Goal: Task Accomplishment & Management: Manage account settings

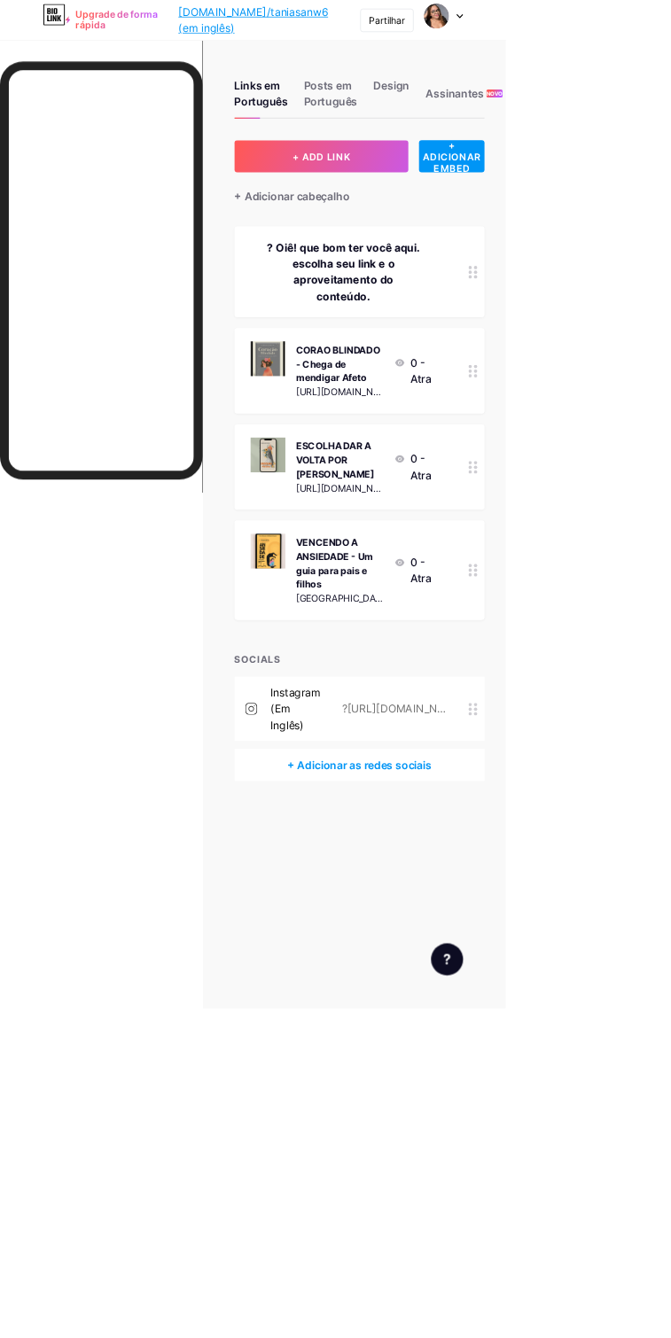
click at [578, 403] on div "? Oiê! que bom ter você aqui. escolha seu link e o aproveitamento do conteúdo." at bounding box center [455, 360] width 246 height 85
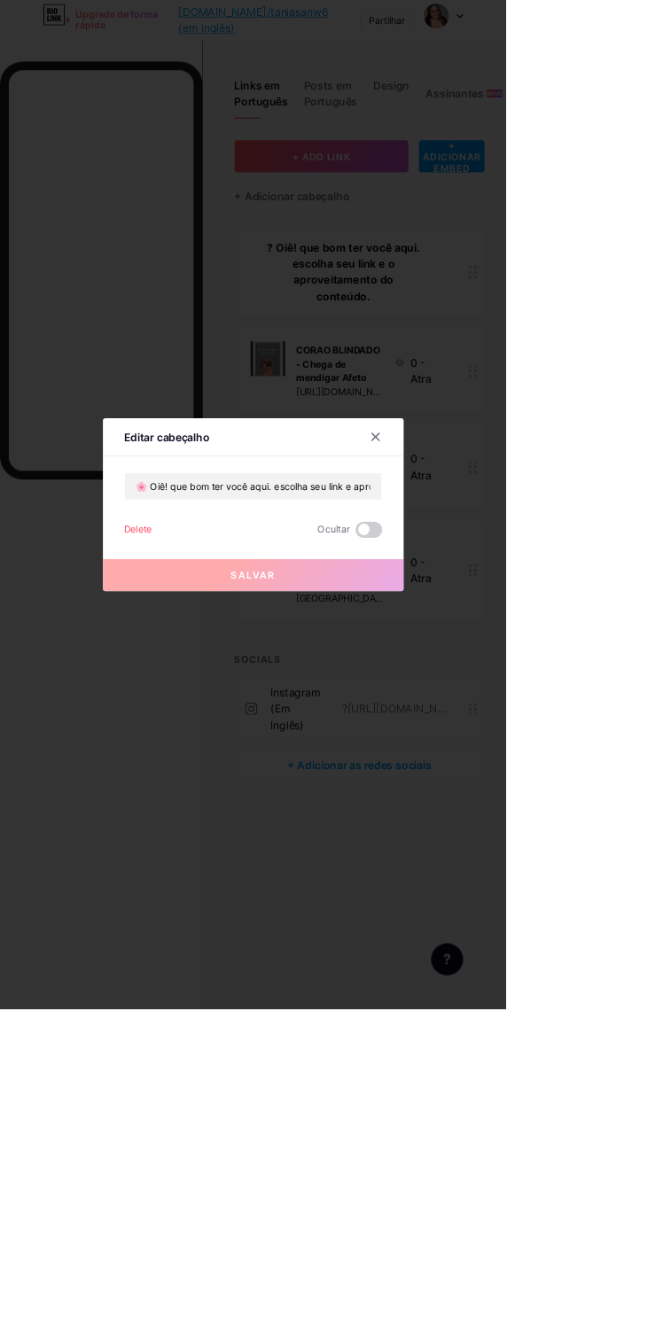
click at [469, 350] on div at bounding box center [335, 669] width 671 height 1338
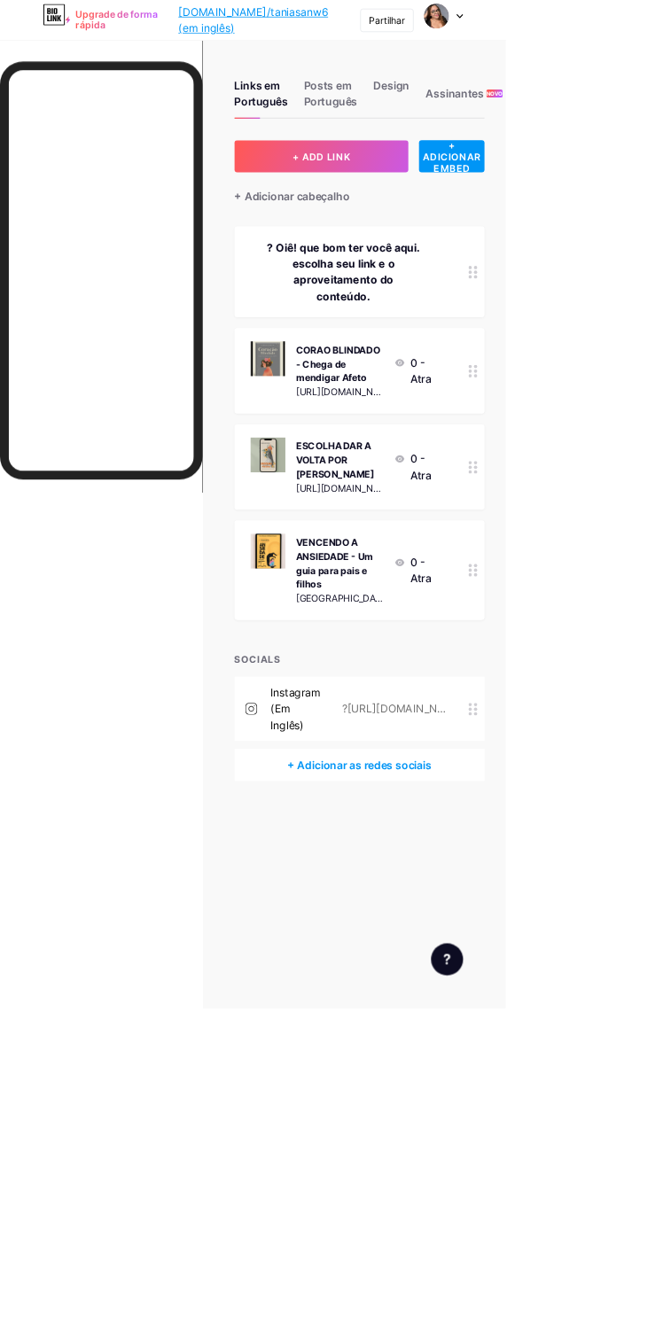
click at [438, 353] on div "? Oiê! que bom ter você aqui. escolha seu link e o aproveitamento do conteúdo." at bounding box center [455, 360] width 246 height 85
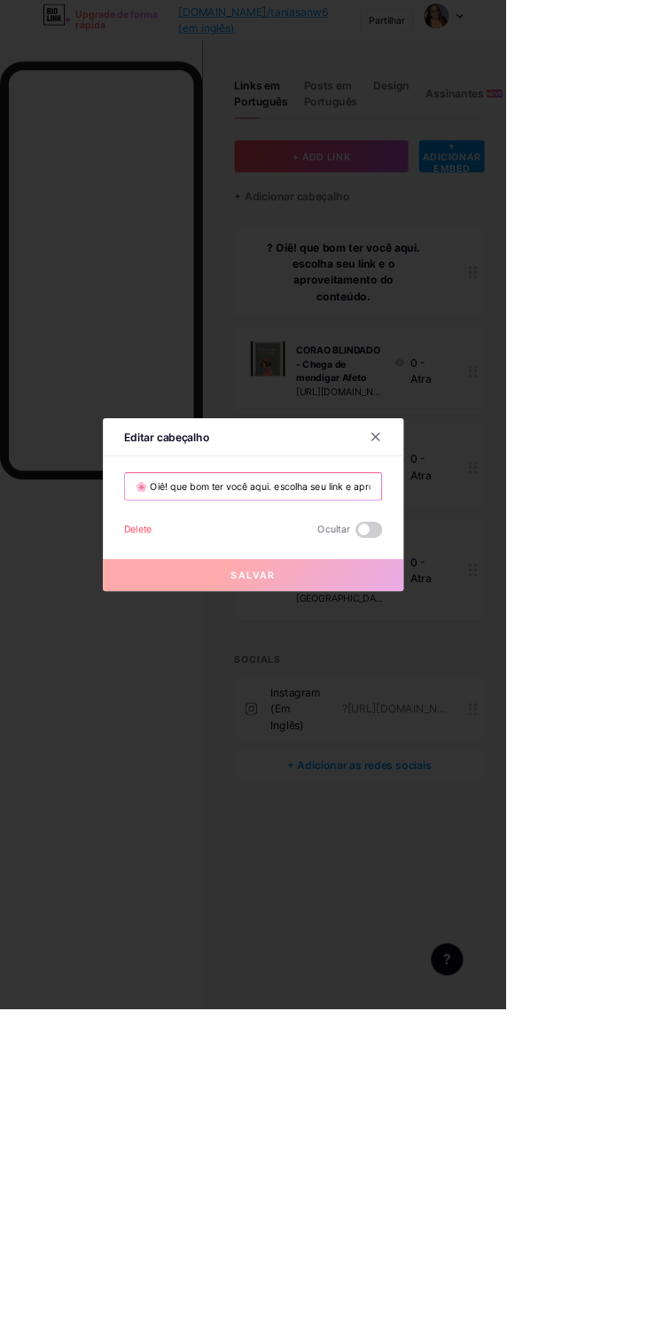
click at [213, 663] on input "🌸 Oiê! que bom ter você aqui. escolha seu link e aproveite o conteúdo." at bounding box center [336, 644] width 340 height 35
click at [224, 663] on input "🌸 Oiê! que bom ter você aqui. escolha seu link e aproveite o conteúdo." at bounding box center [336, 644] width 340 height 35
type input "Oiê! que bom ter você aqui. escolha seu link e aproveite o conteúdo."
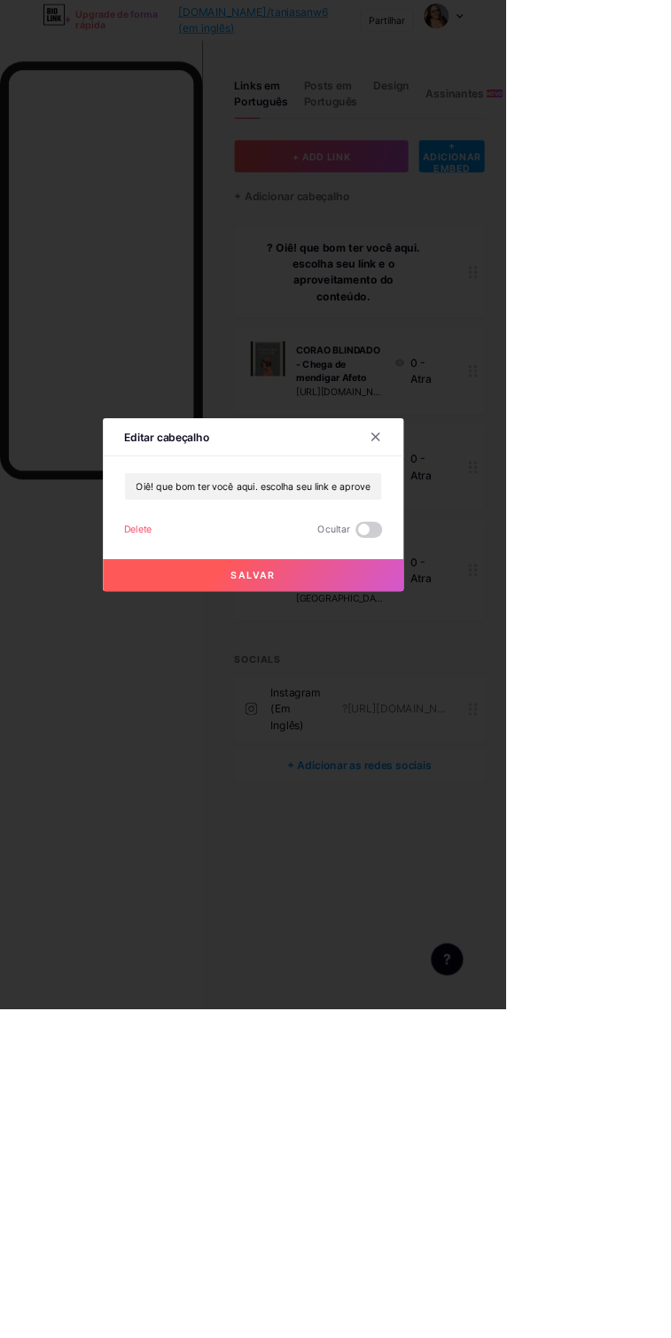
click at [365, 770] on span "Salvar" at bounding box center [336, 762] width 58 height 15
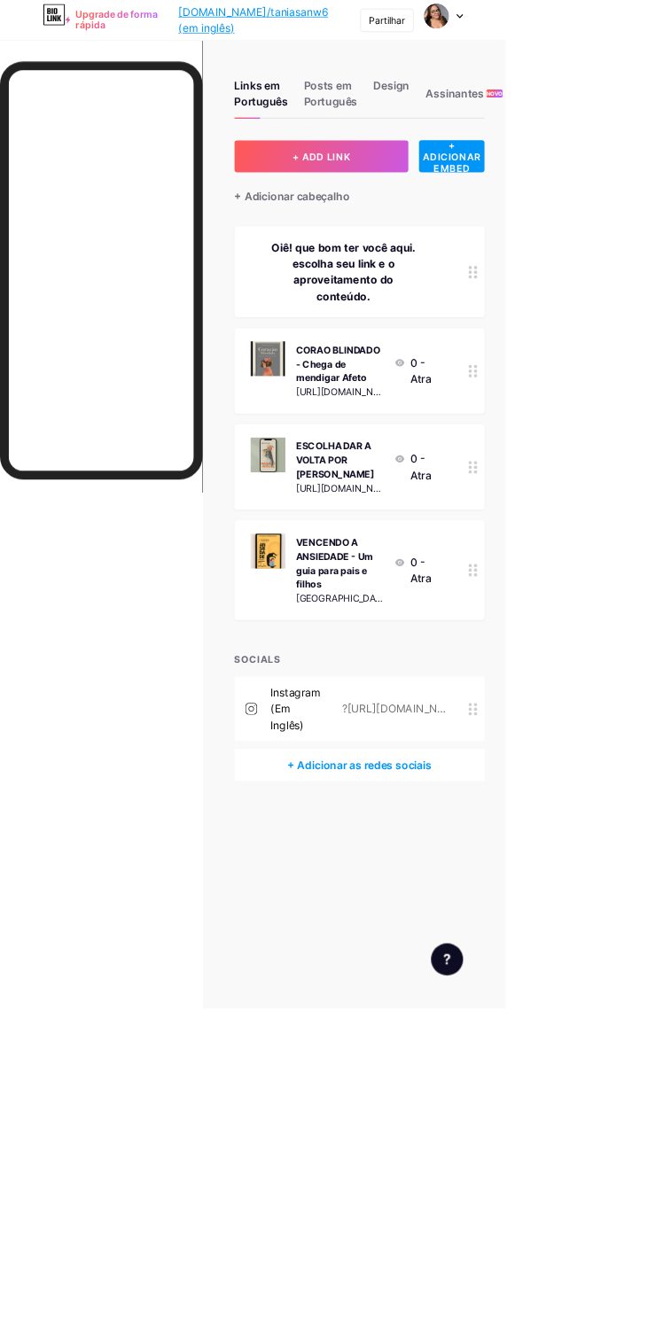
click at [578, 403] on div "Oiê! que bom ter você aqui. escolha seu link e o aproveitamento do conteúdo." at bounding box center [455, 360] width 246 height 85
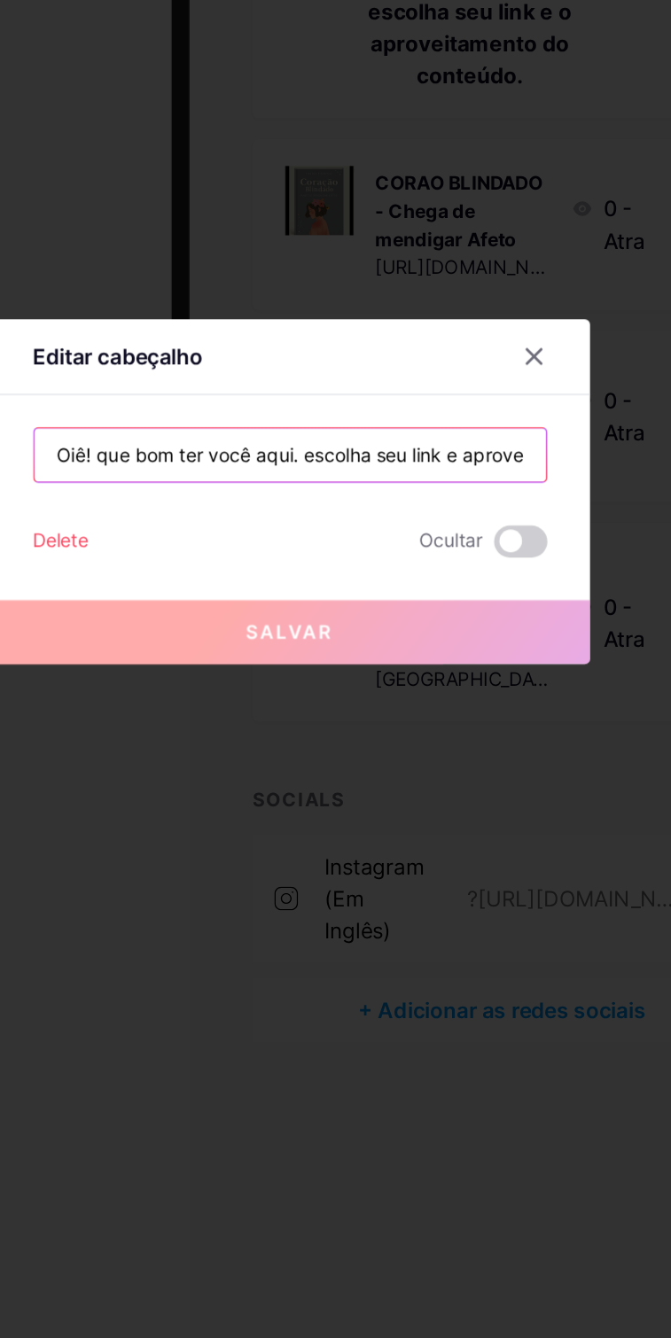
click at [464, 663] on input "Oiê! que bom ter você aqui. escolha seu link e aproveite o conteúdo." at bounding box center [336, 644] width 340 height 35
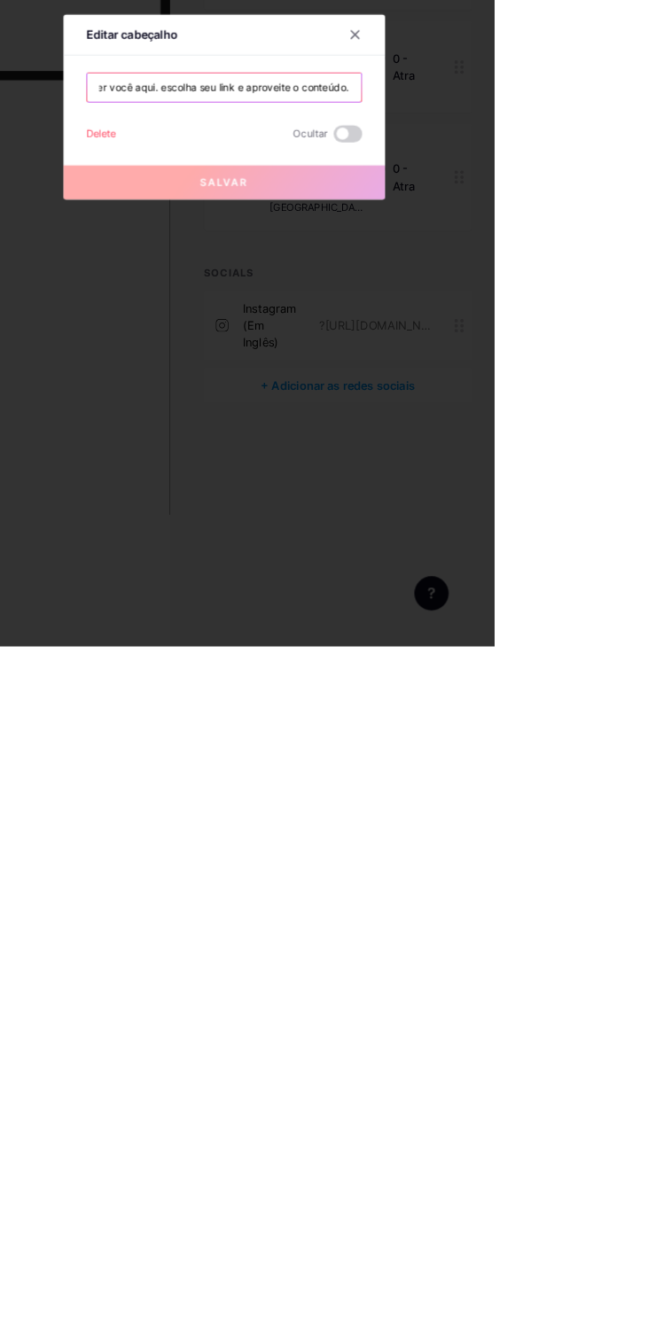
scroll to position [0, 88]
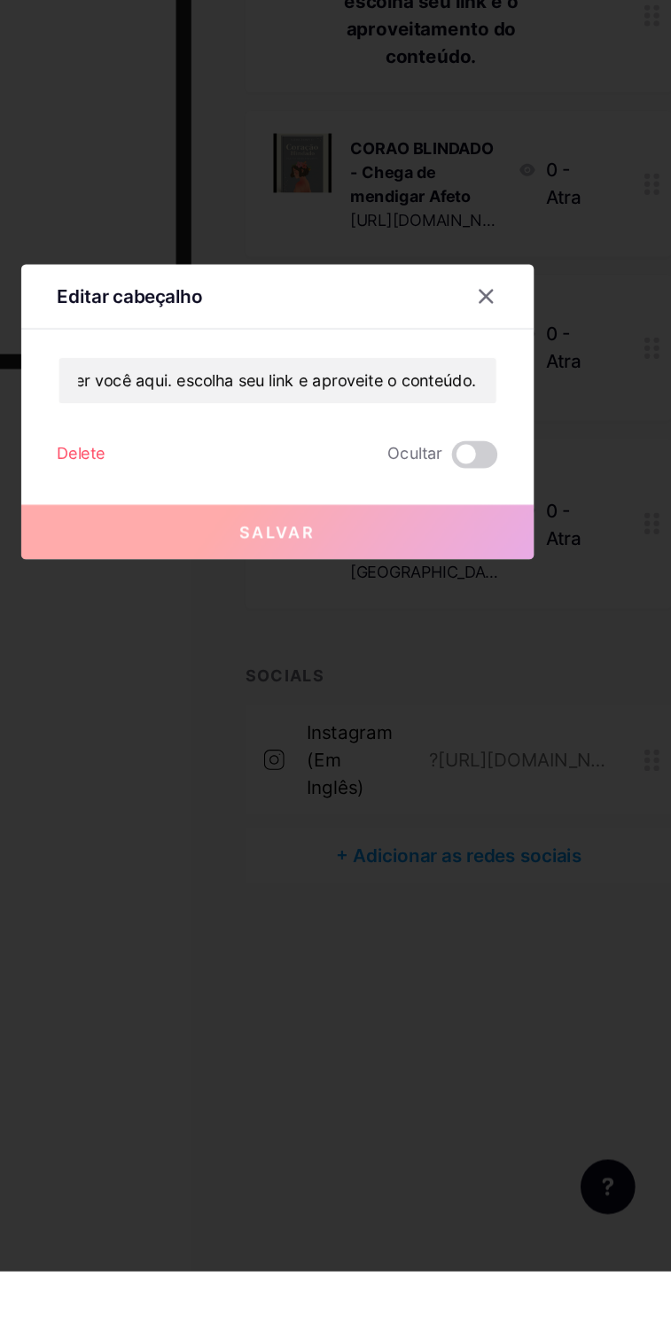
click at [365, 770] on span "Salvar" at bounding box center [336, 762] width 58 height 15
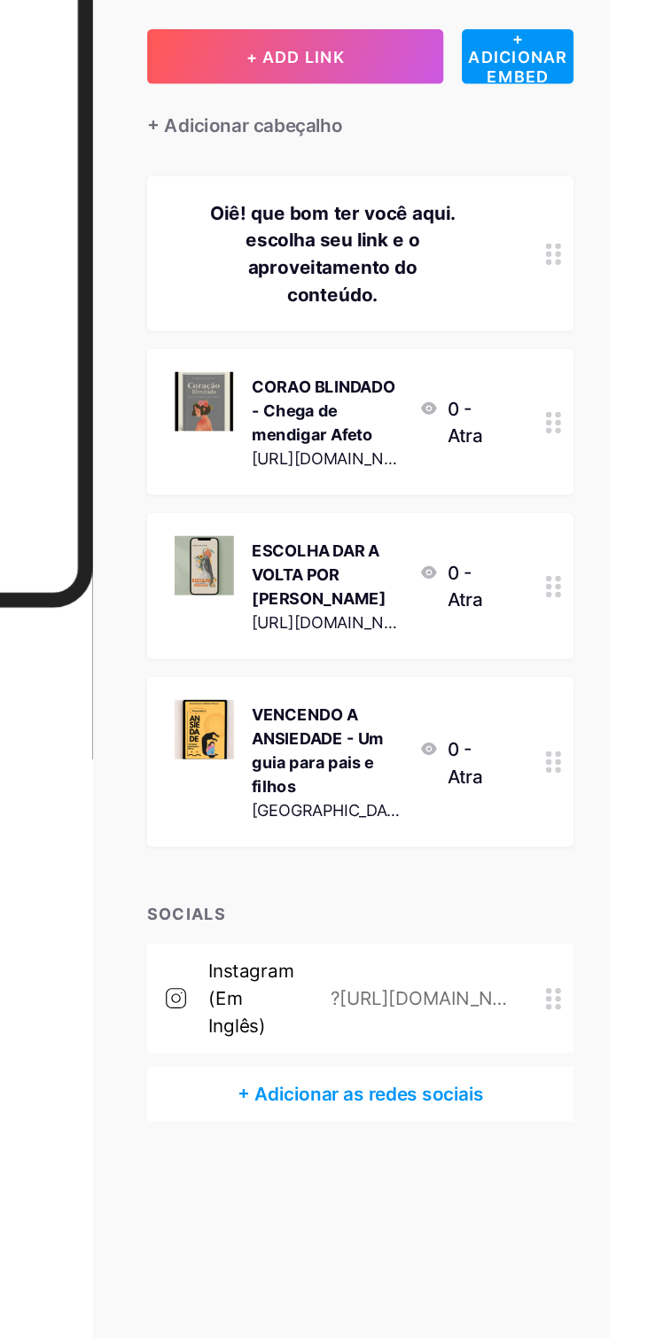
click at [633, 369] on icon at bounding box center [627, 361] width 12 height 17
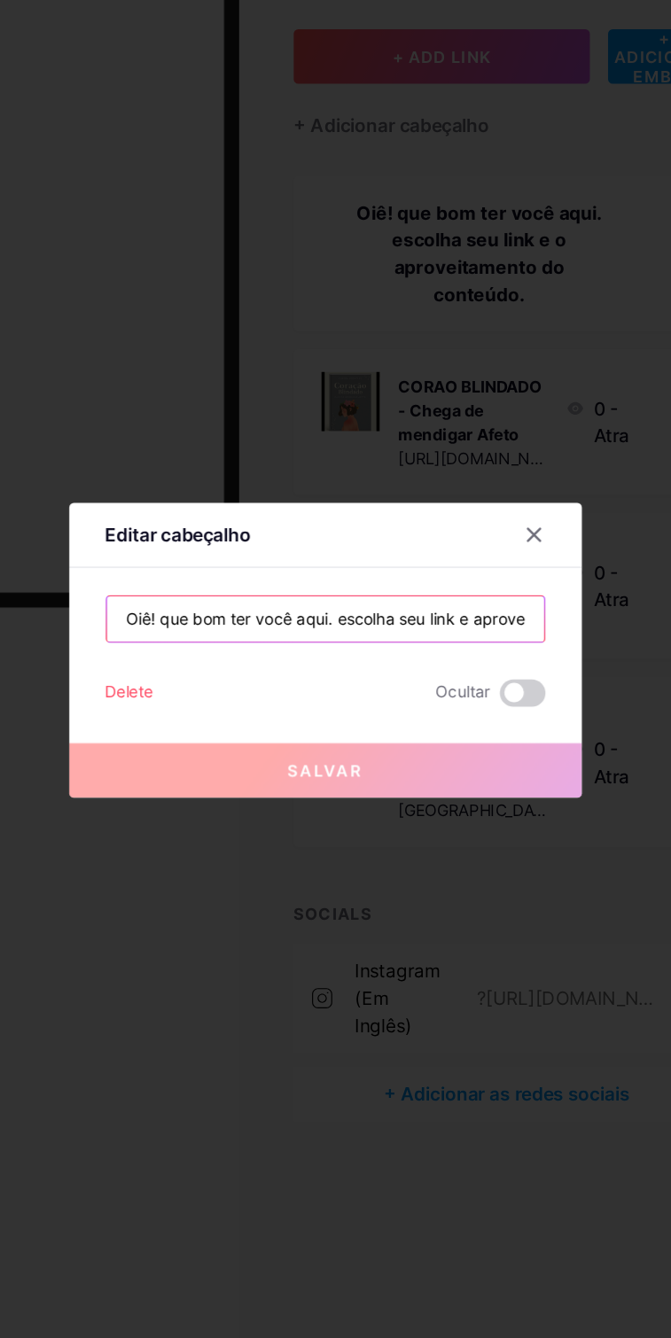
click at [500, 663] on input "Oiê! que bom ter você aqui. escolha seu link e aproveite o conteúdo." at bounding box center [336, 644] width 340 height 35
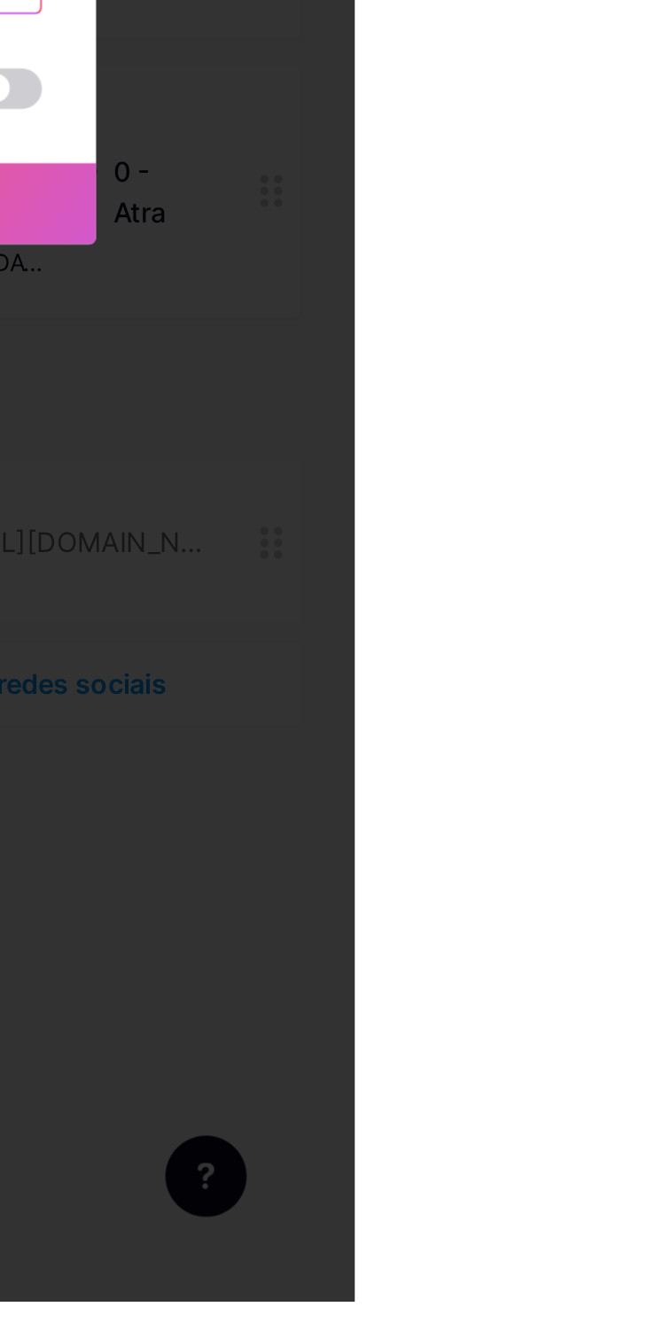
scroll to position [0, 0]
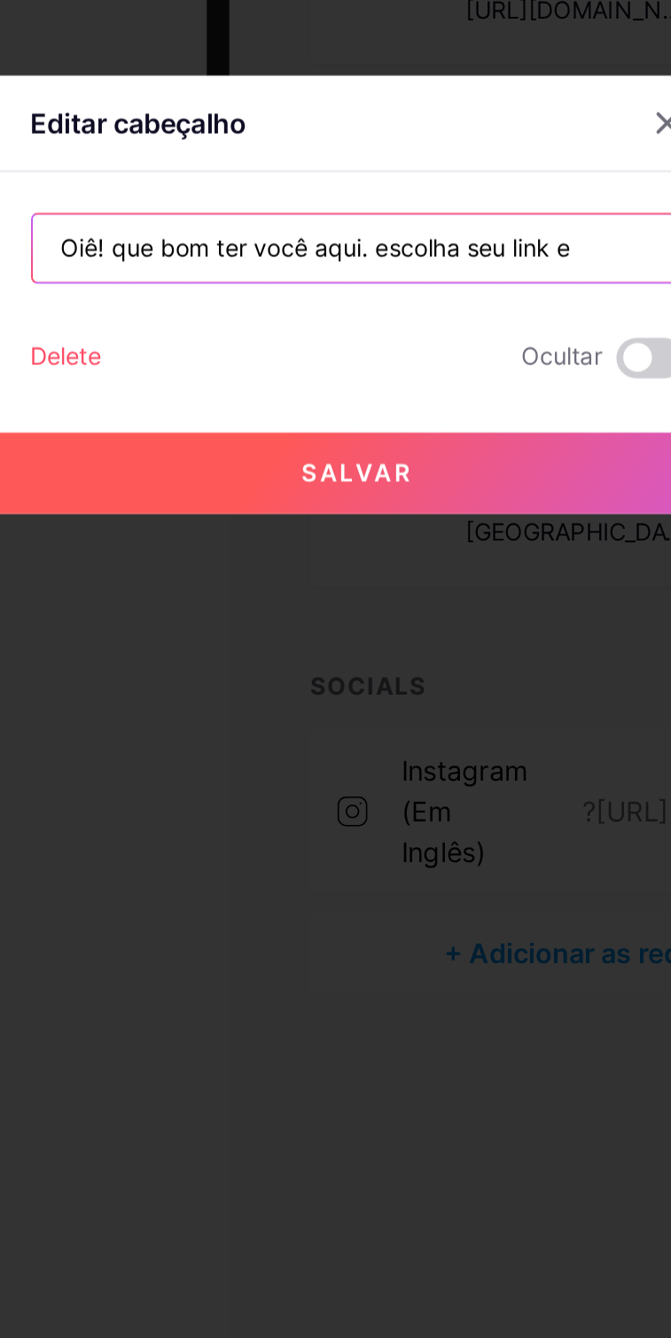
click at [213, 662] on input "Oiê! que bom ter você aqui. escolha seu link e" at bounding box center [336, 644] width 340 height 35
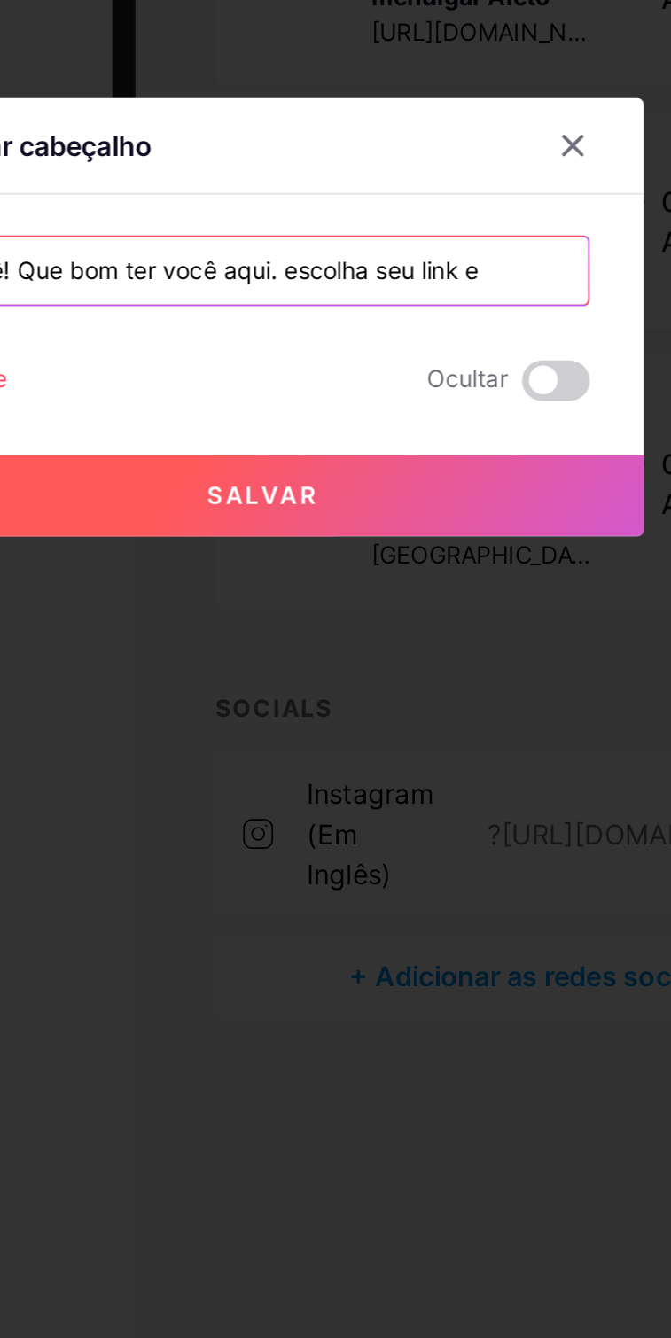
click at [470, 663] on input "Oiê! Que bom ter você aqui. escolha seu link e" at bounding box center [336, 644] width 340 height 35
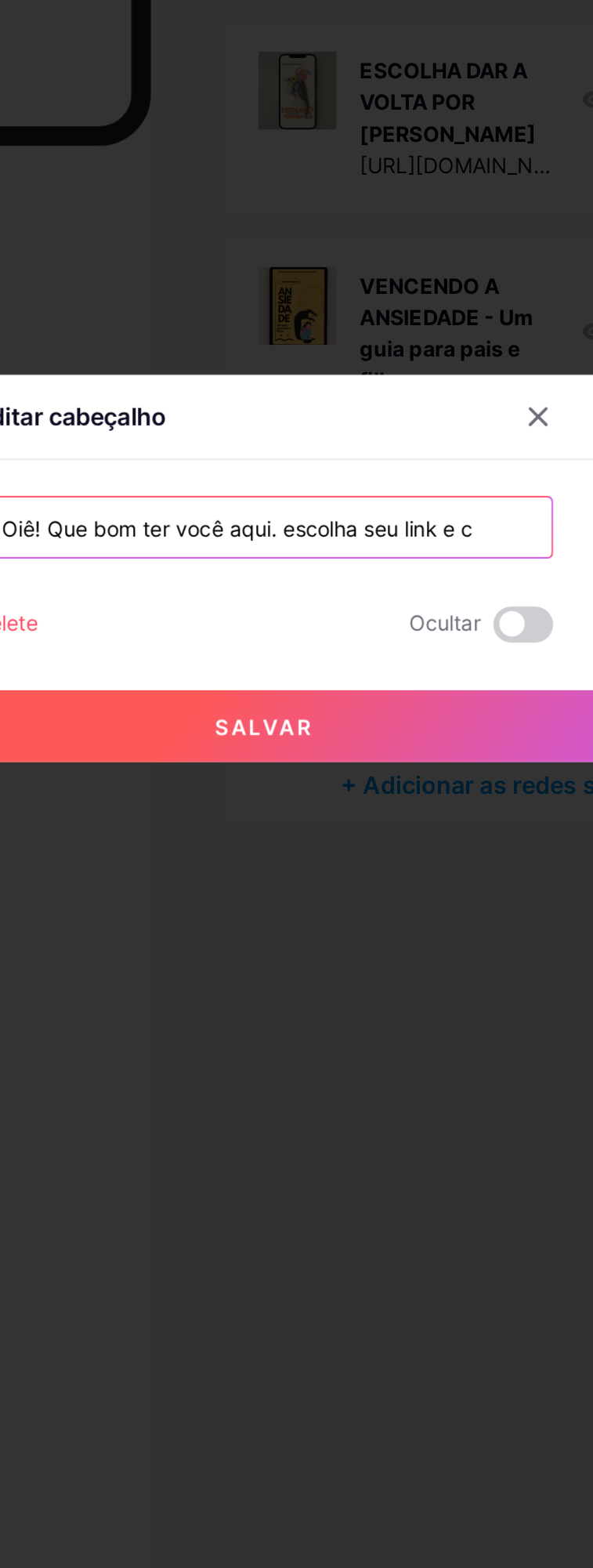
click at [421, 777] on input "Oiê! Que bom ter você aqui. escolha seu link e c" at bounding box center [297, 761] width 300 height 31
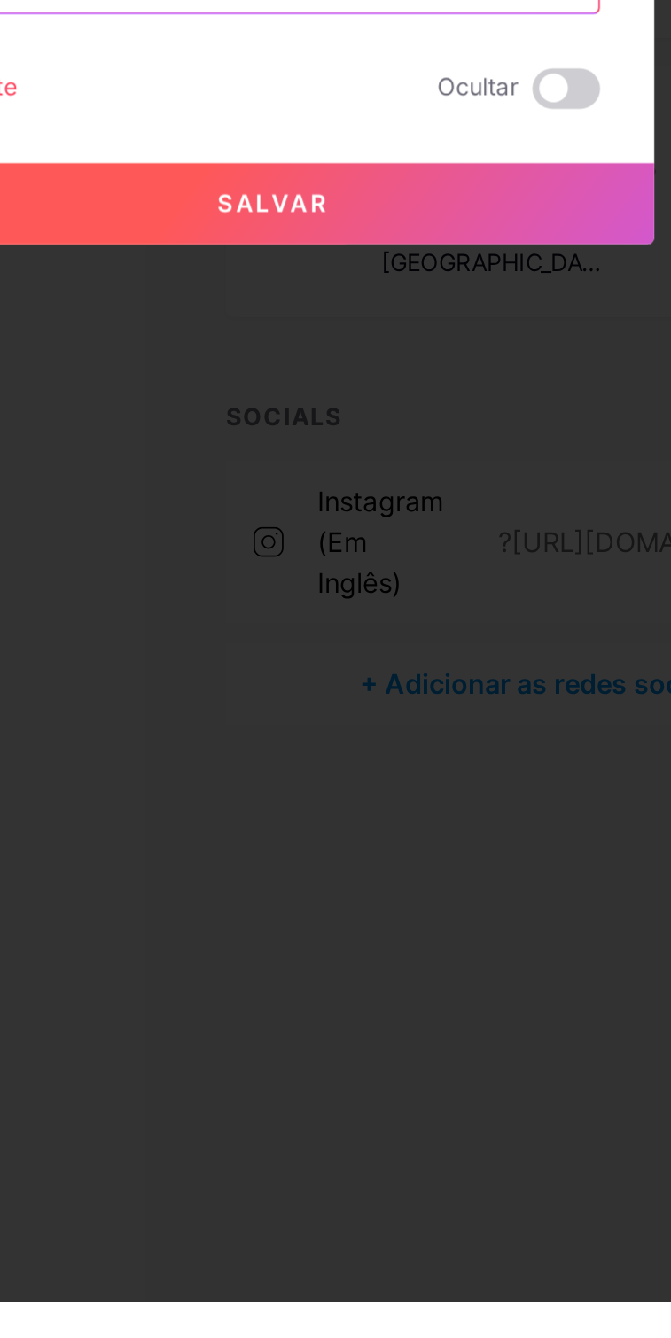
type input "O"
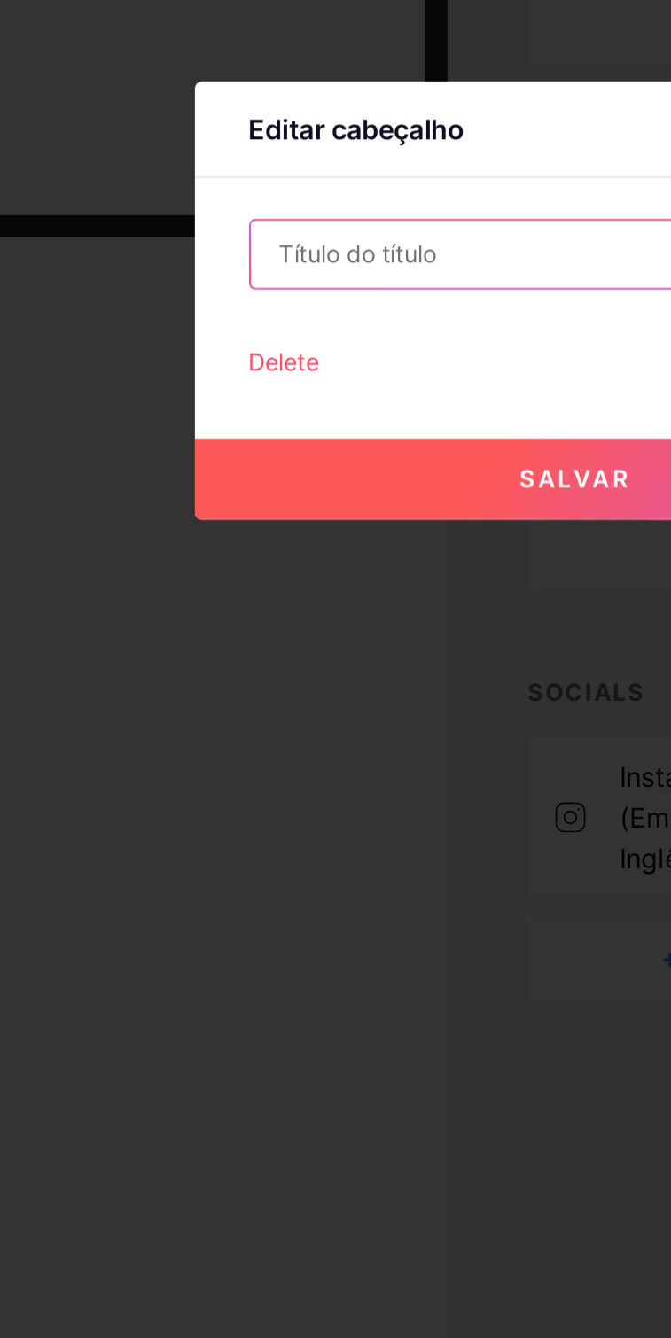
click at [253, 658] on input "text" at bounding box center [336, 644] width 340 height 35
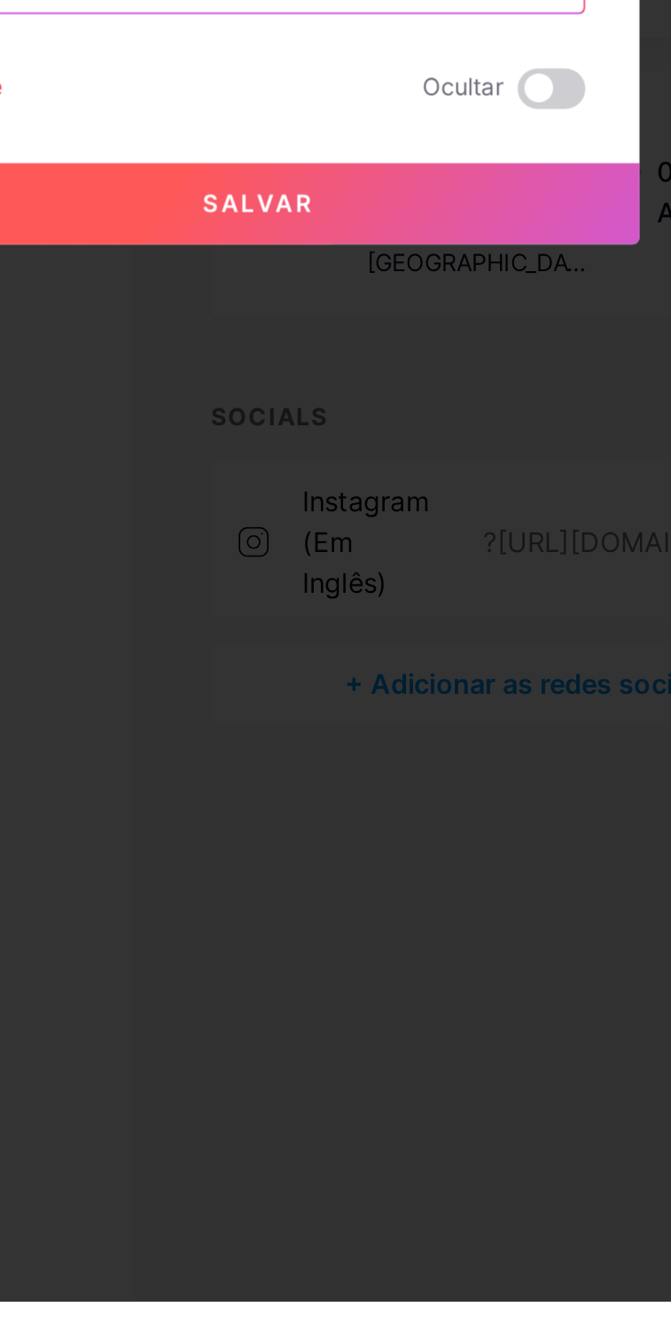
type input """
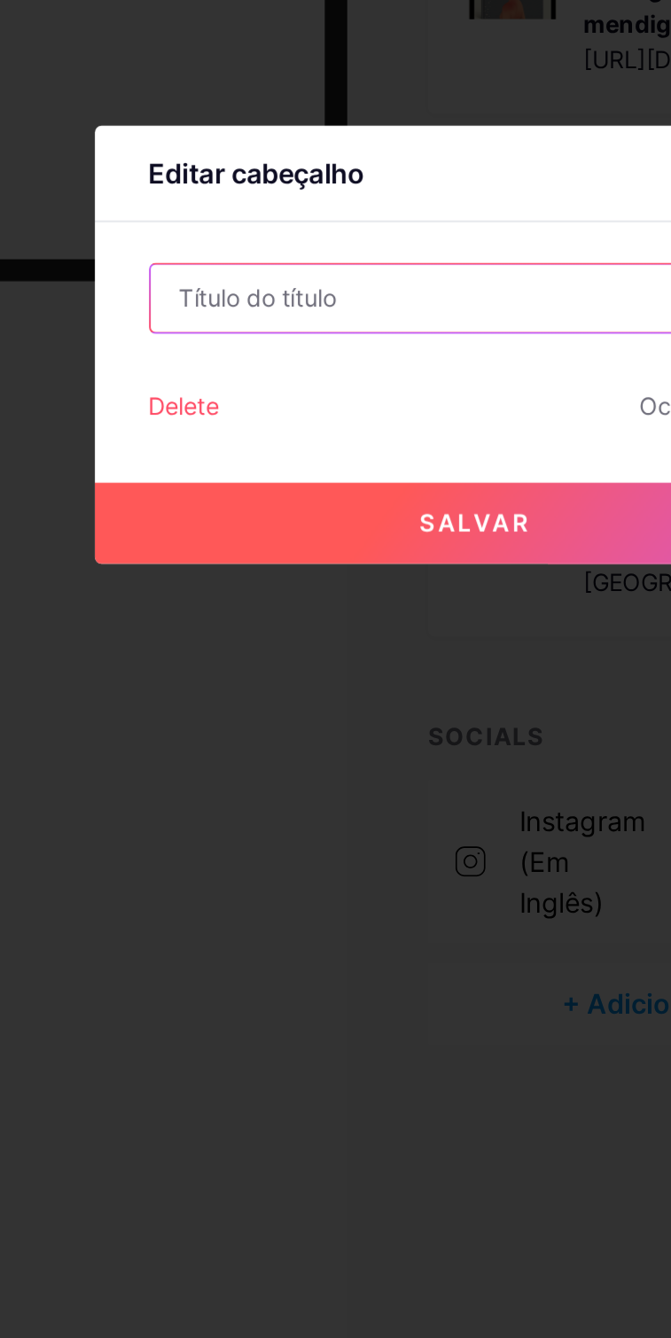
click at [228, 659] on input "text" at bounding box center [336, 644] width 340 height 35
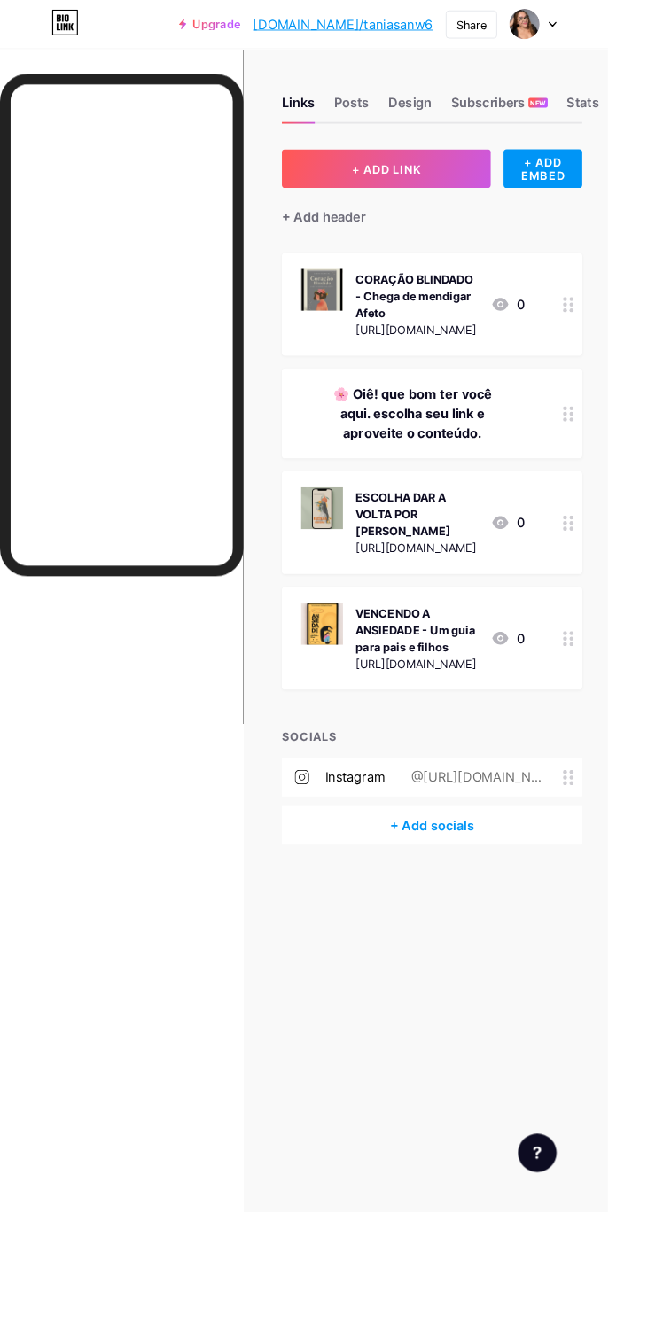
click at [480, 447] on div "🌸 Oiê! que bom ter você aqui. escolha seu link e aproveite o conteúdo." at bounding box center [455, 456] width 246 height 64
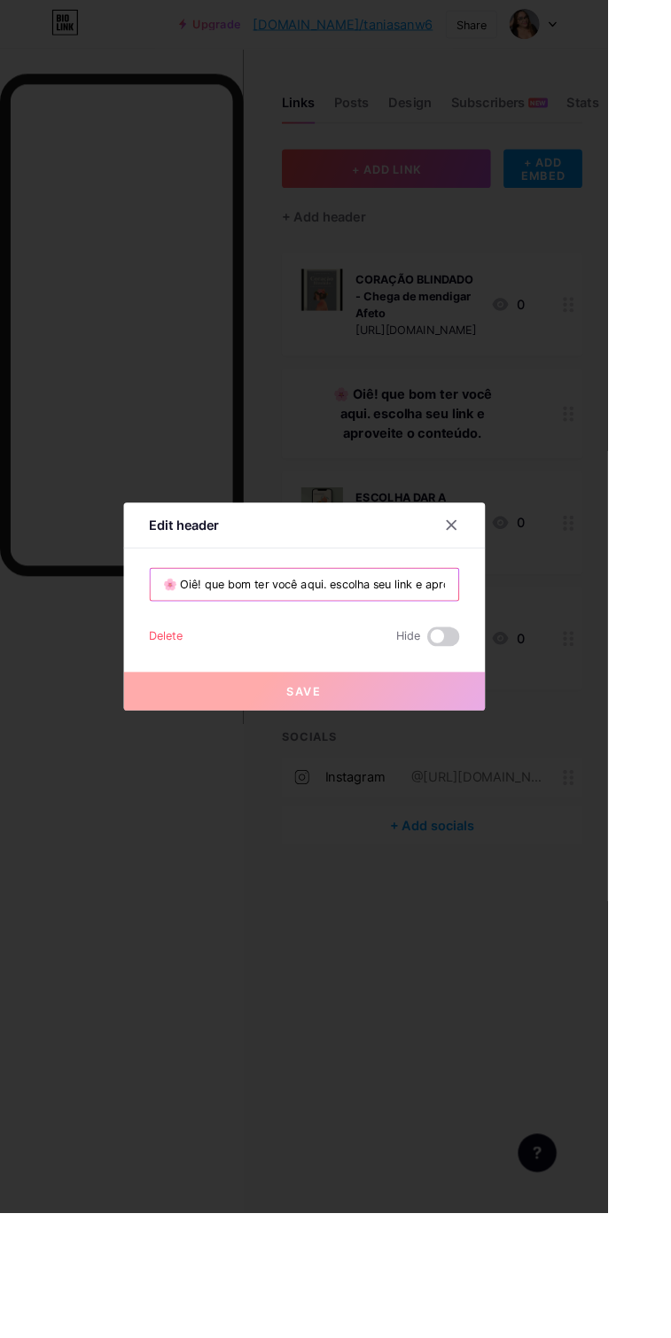
click at [482, 663] on input "🌸 Oiê! que bom ter você aqui. escolha seu link e aproveite o conteúdo." at bounding box center [336, 644] width 340 height 35
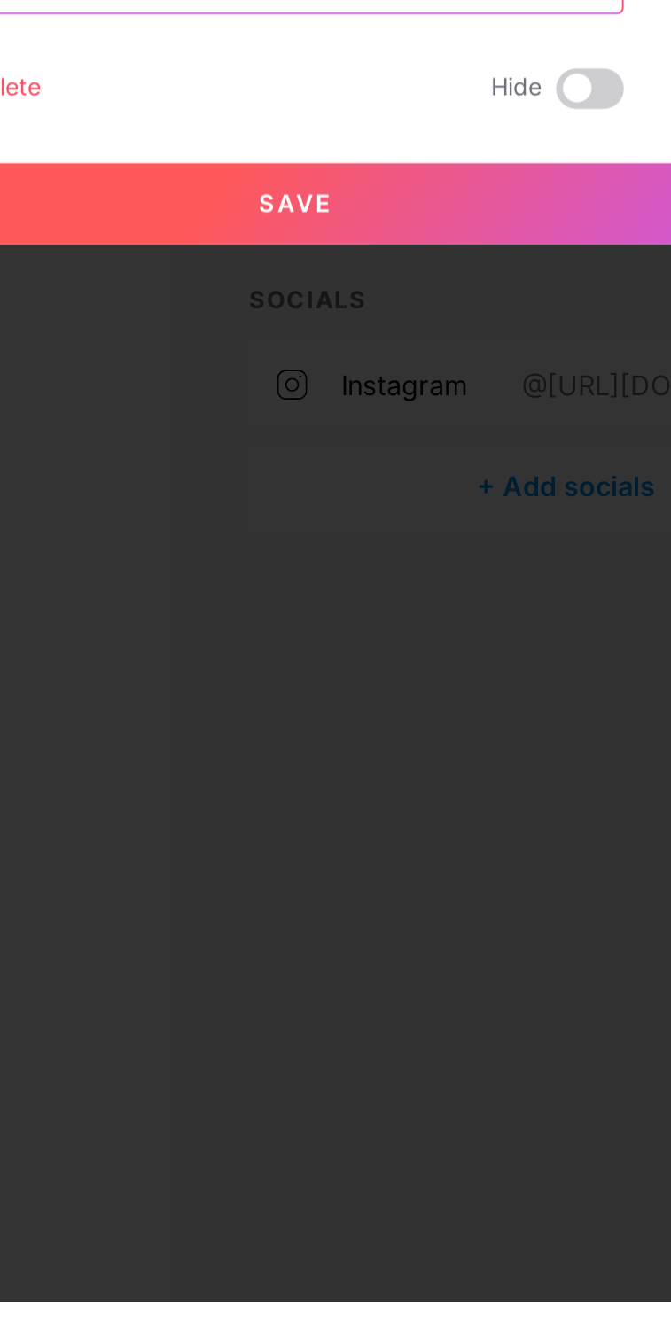
click at [357, 663] on input "roveite o conteúdo." at bounding box center [336, 644] width 340 height 35
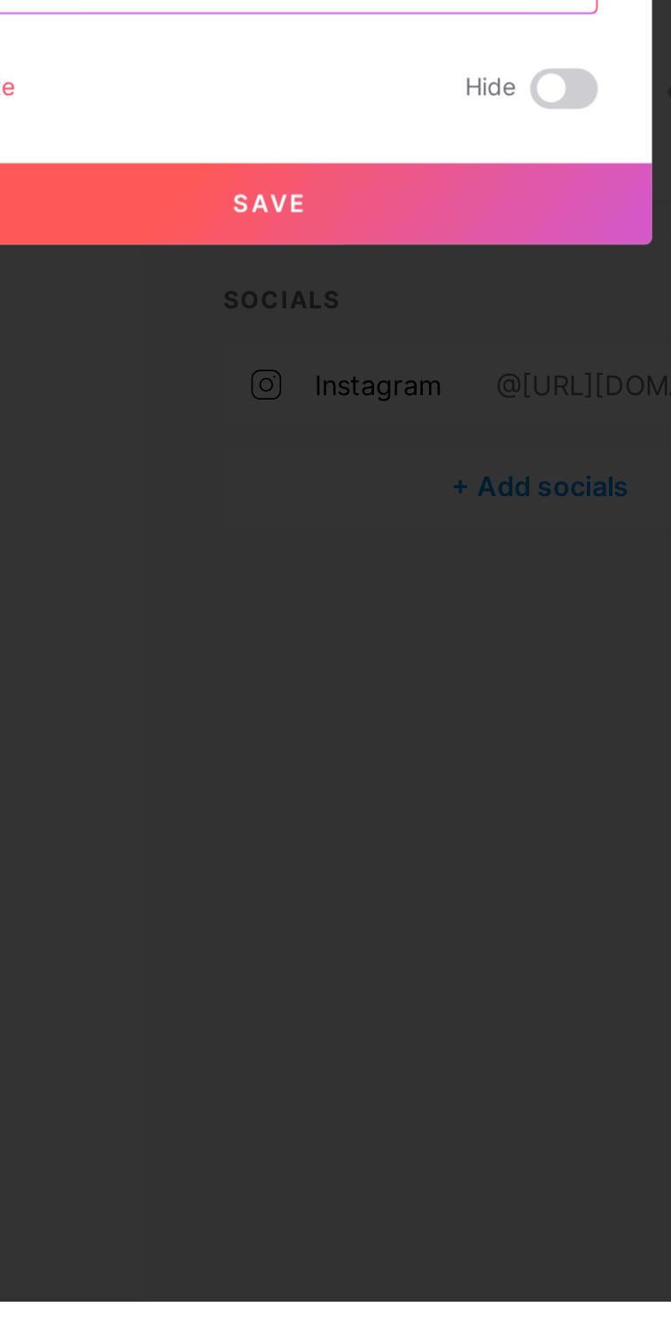
type input "r"
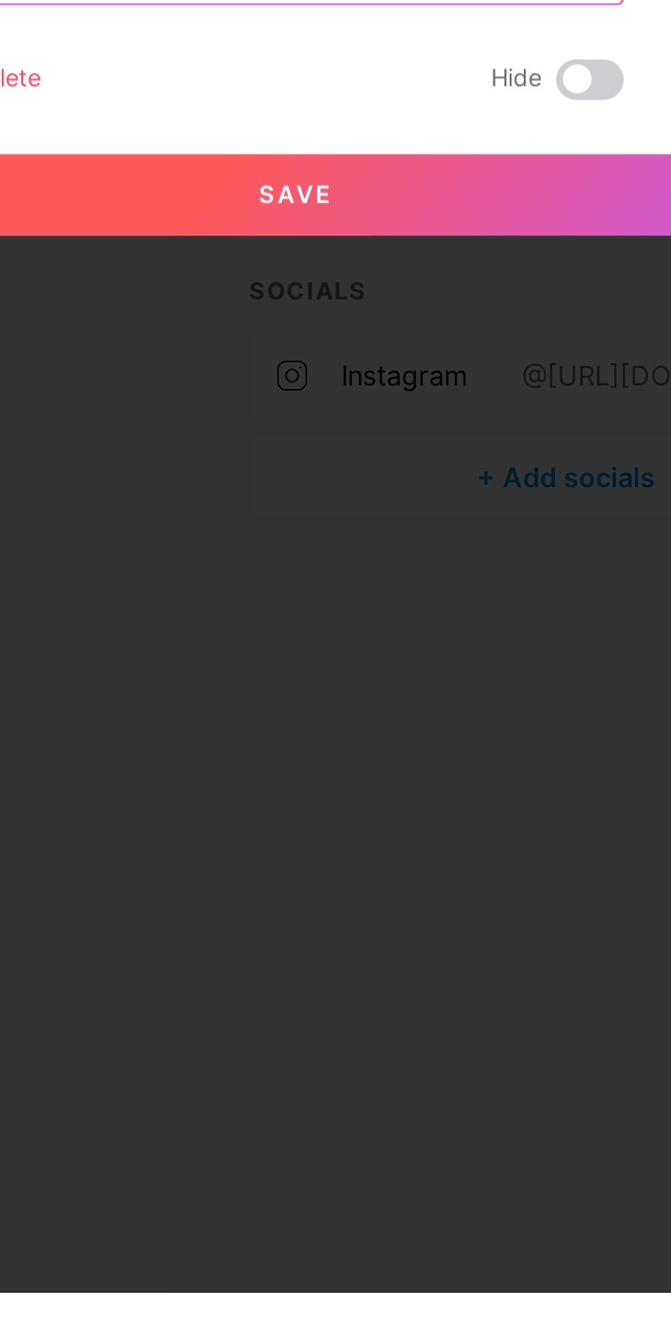
scroll to position [0, 116]
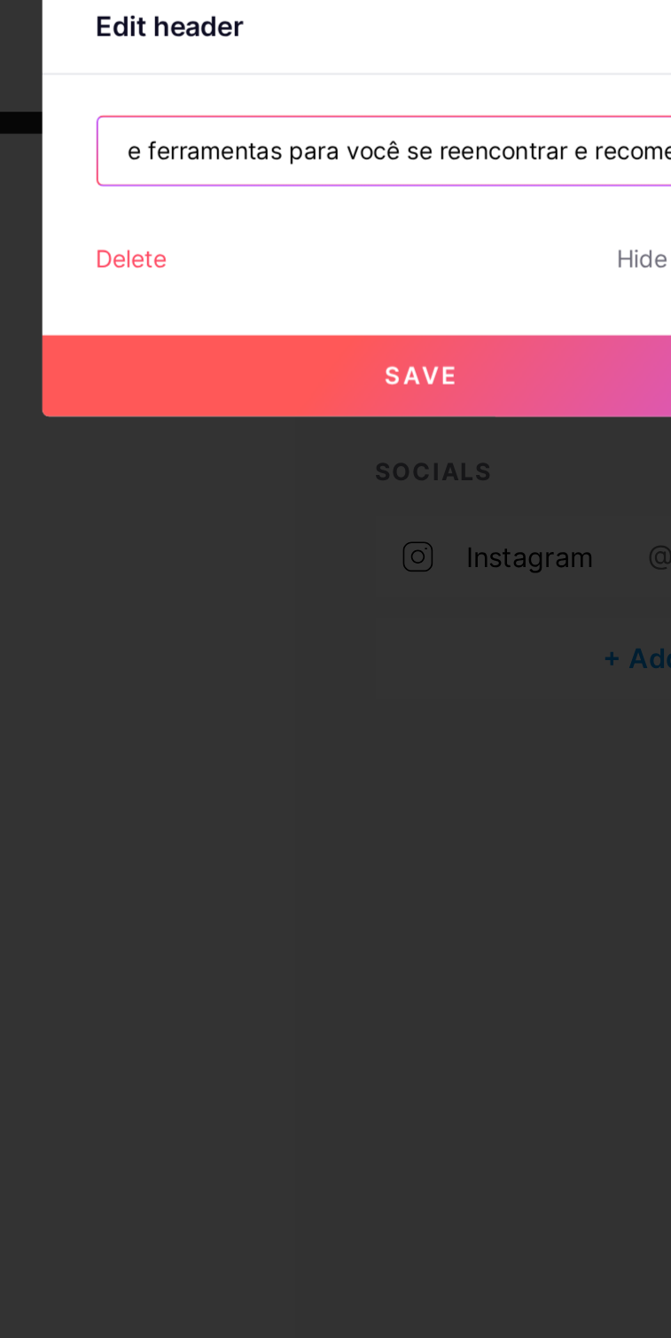
type input "Histórias, reflexões e ferramentas para você se reencontrar e recomeçar."
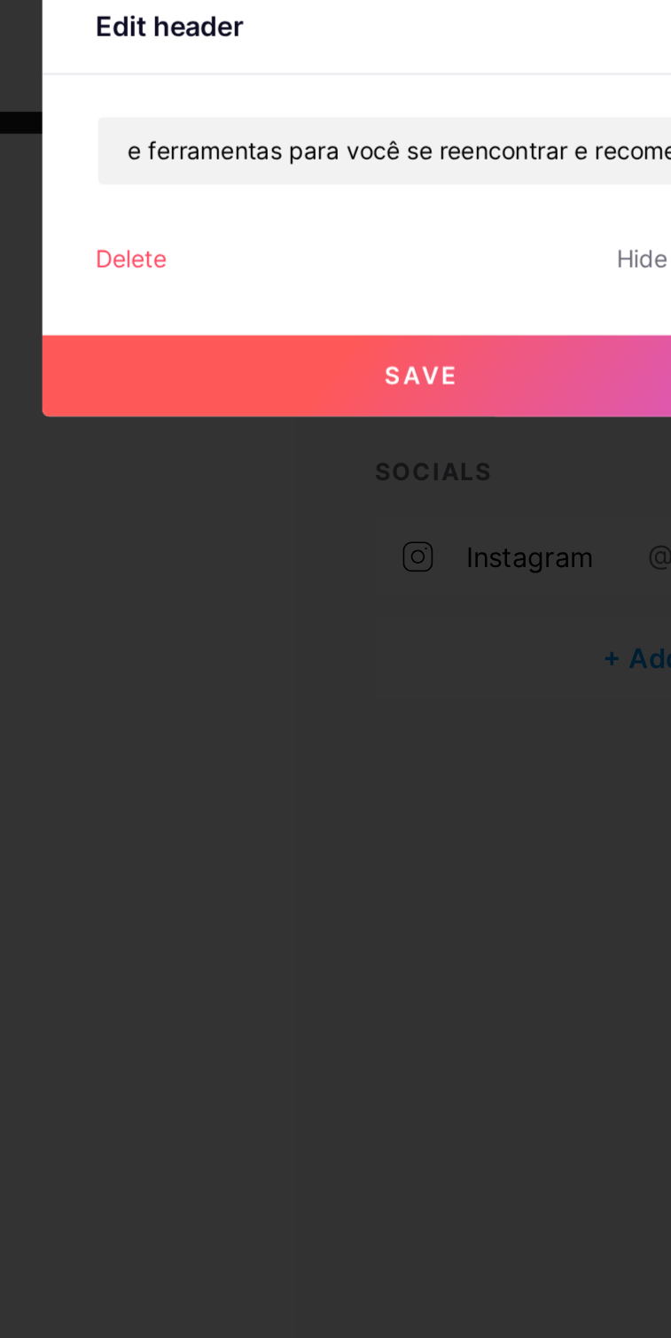
click at [355, 770] on span "Save" at bounding box center [335, 762] width 40 height 15
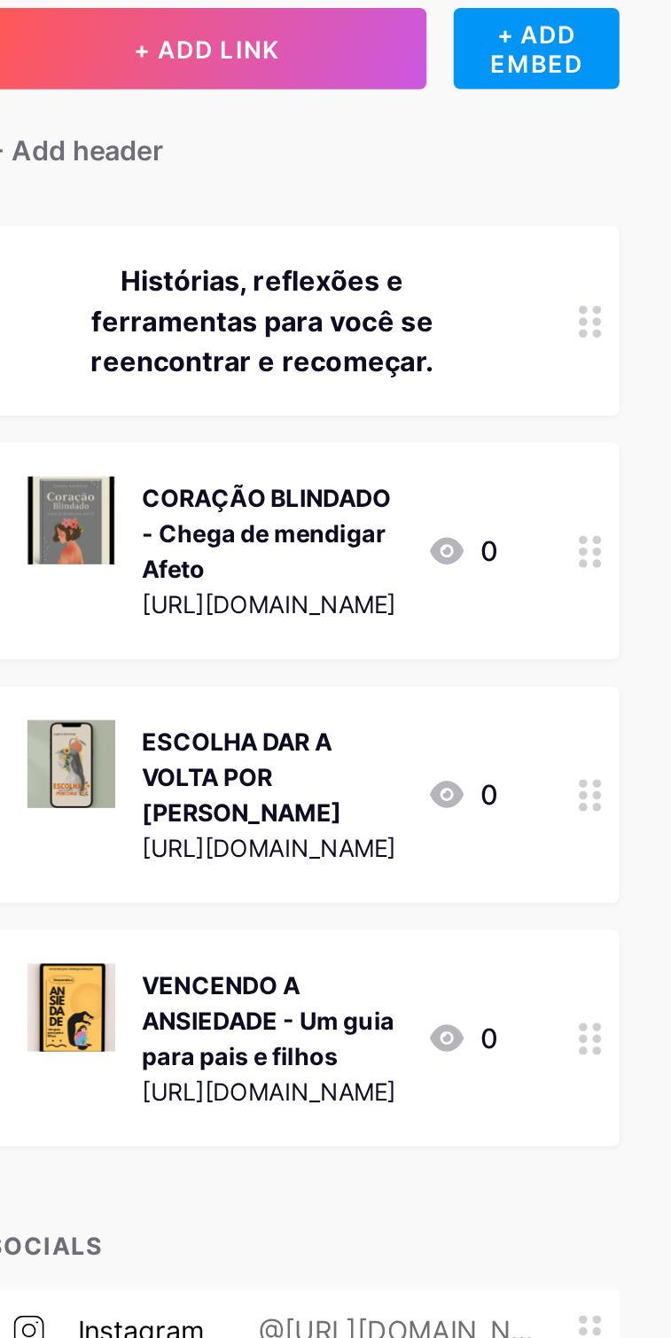
click at [527, 468] on div "CORAÇÃO BLINDADO - Chega de mendigar Afeto" at bounding box center [459, 440] width 135 height 56
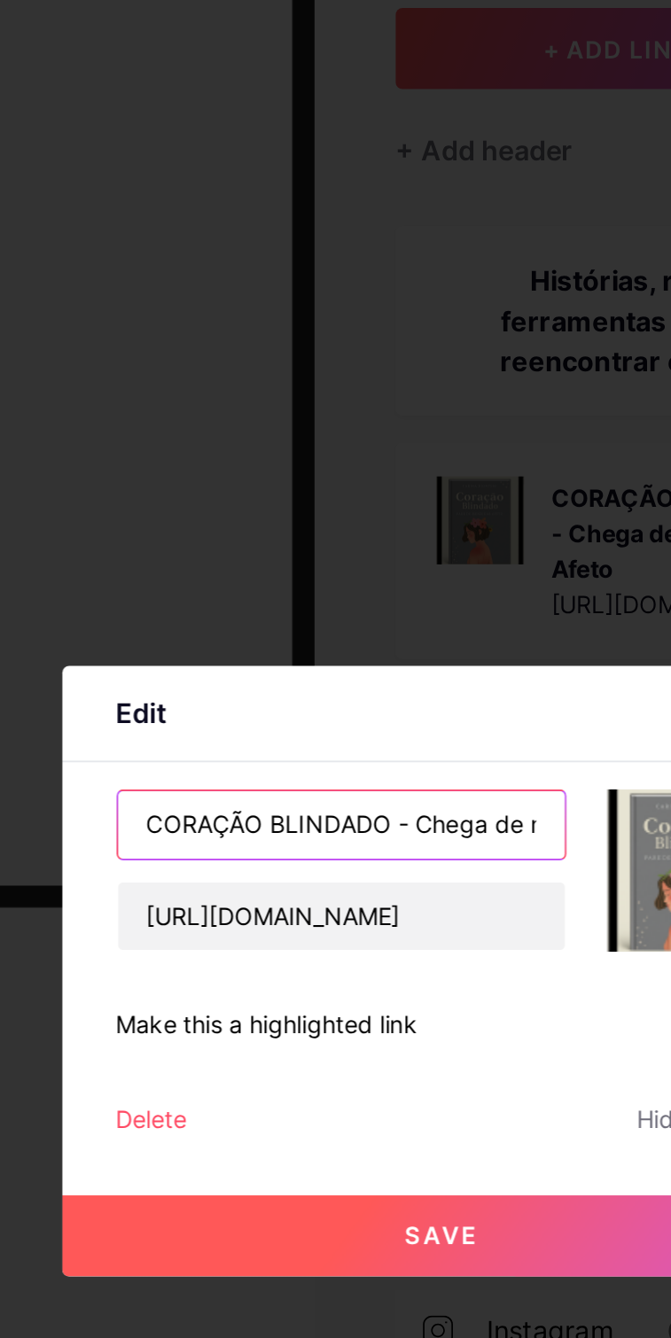
click at [314, 607] on input "CORAÇÃO BLINDADO - Chega de mendigar Afeto" at bounding box center [283, 592] width 234 height 35
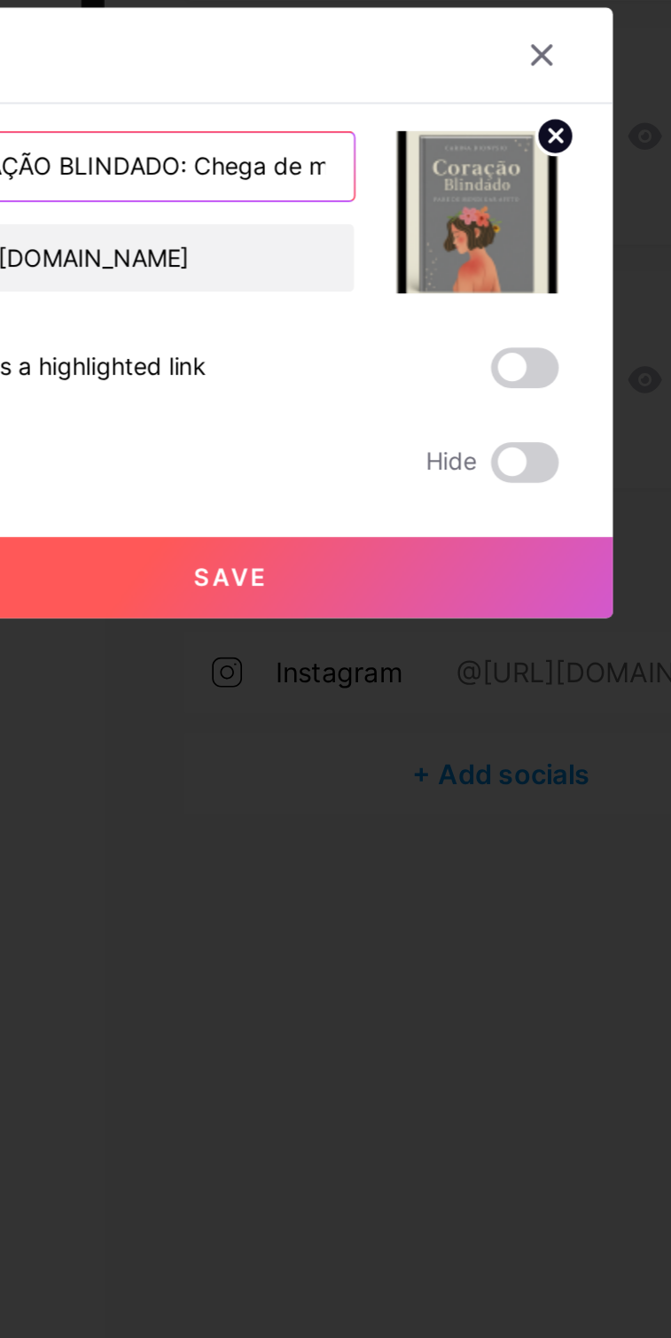
click at [387, 606] on input "CORAÇÃO BLINDADO: Chega de mendigar Afeto" at bounding box center [283, 592] width 234 height 35
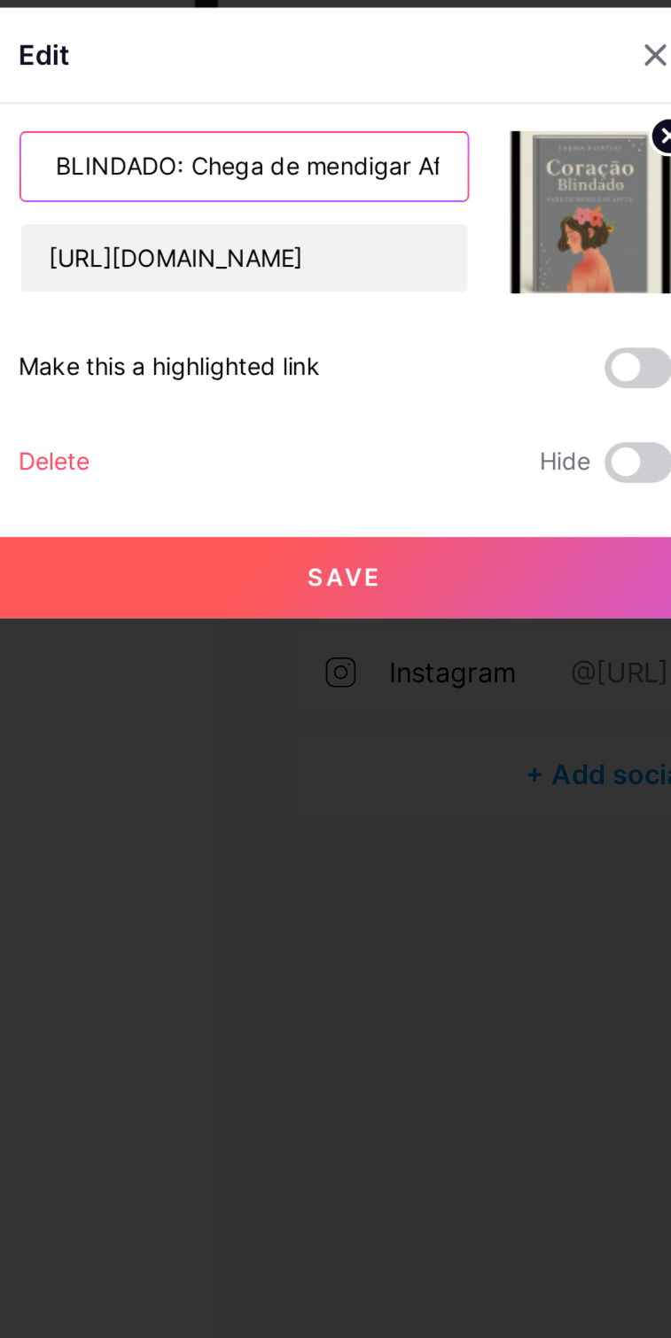
scroll to position [0, 80]
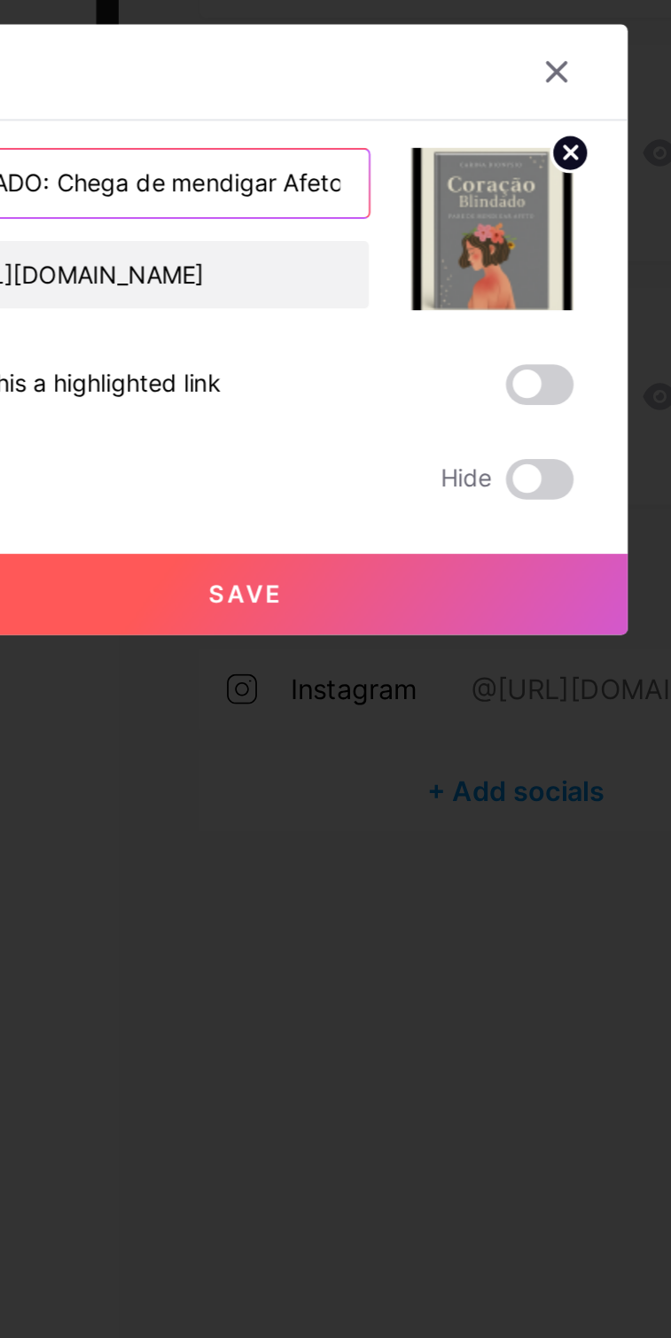
type input "CORAÇÃO BLINDADO: Chega de mendigar Afeto"
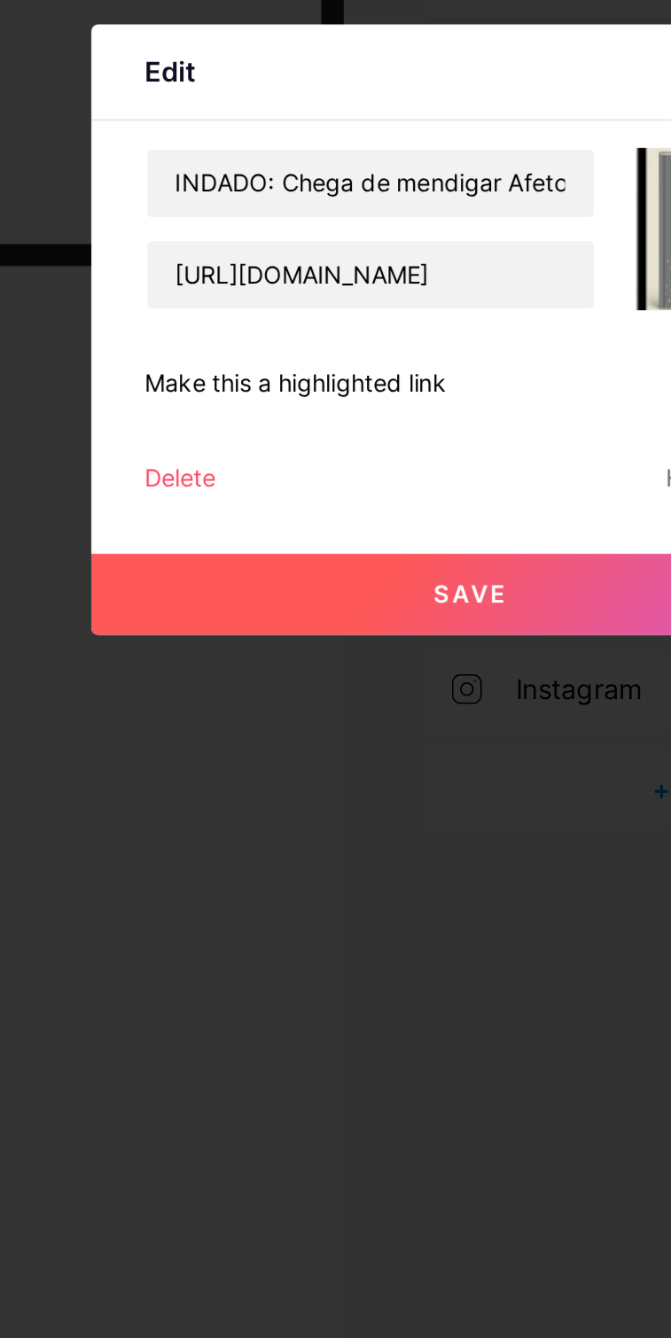
click at [352, 815] on span "Save" at bounding box center [335, 807] width 40 height 15
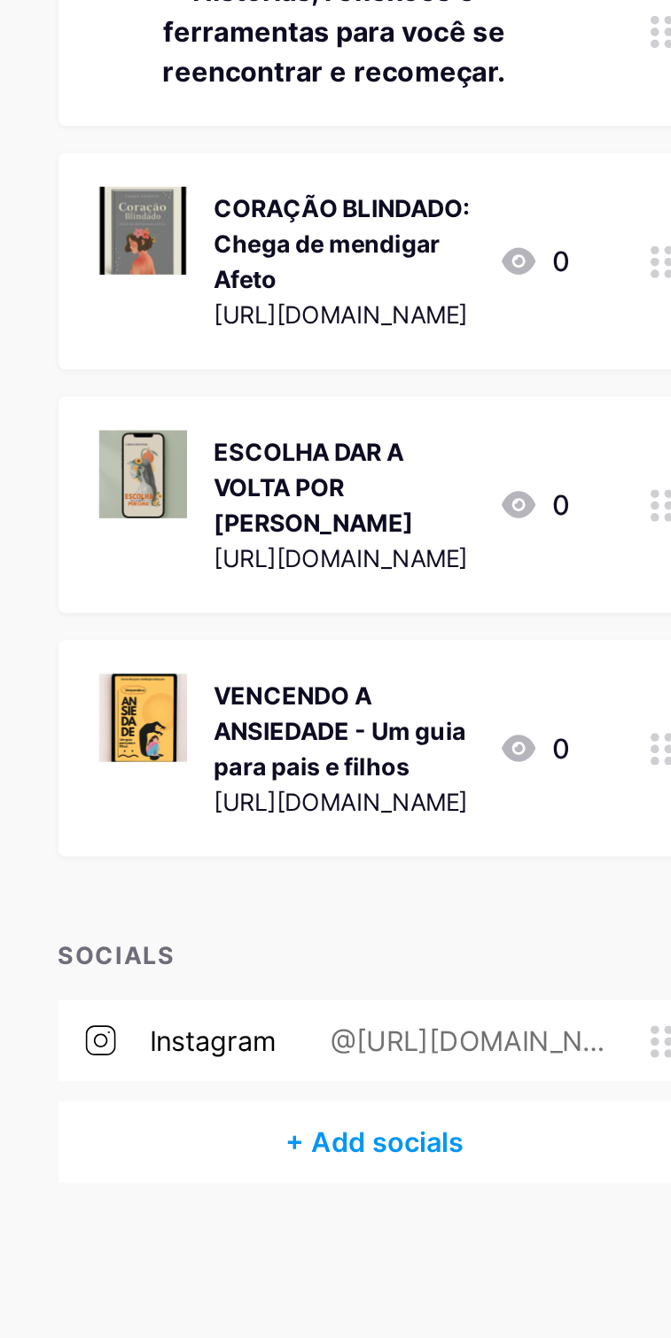
click at [436, 553] on div "ESCOLHA DAR A VOLTA POR [PERSON_NAME]" at bounding box center [459, 568] width 135 height 56
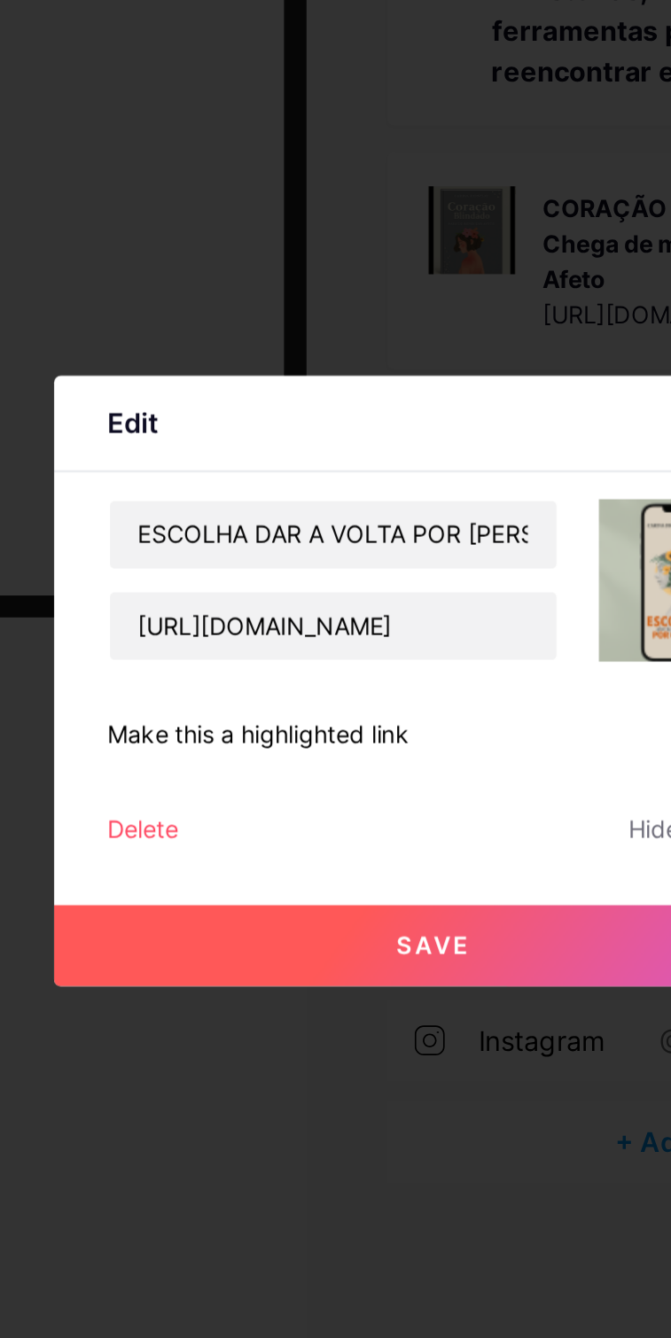
click at [355, 815] on span "Save" at bounding box center [335, 807] width 40 height 15
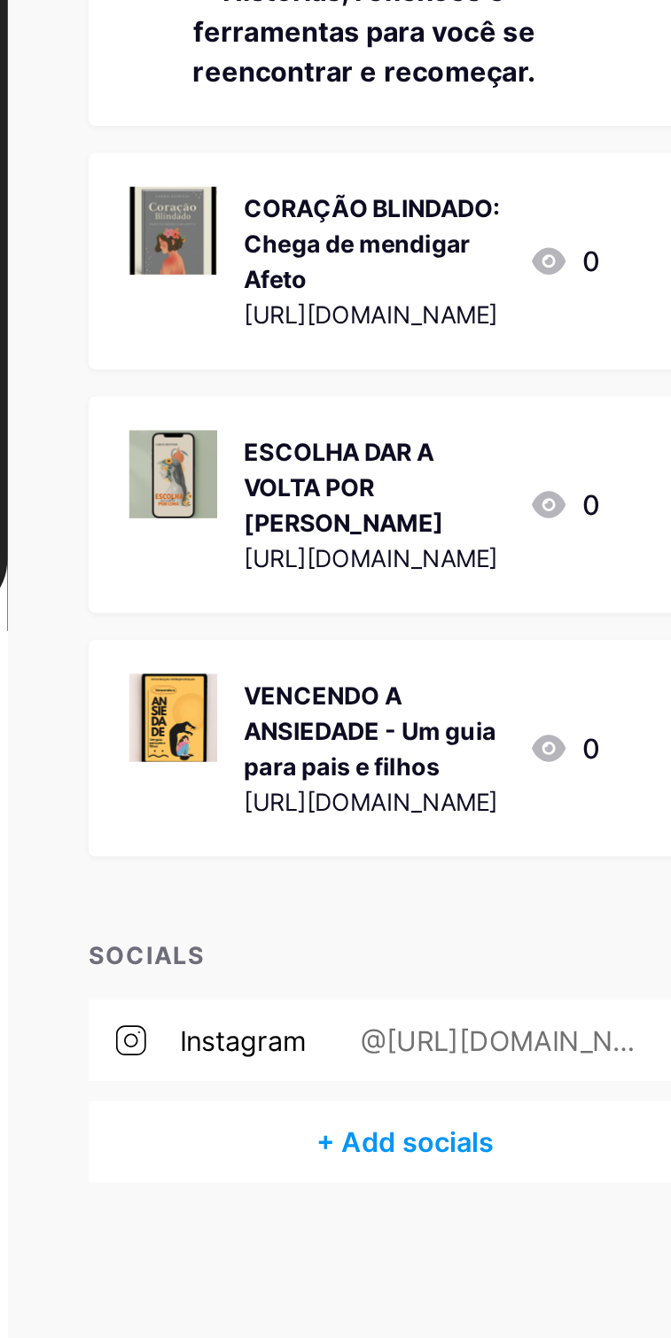
click at [466, 675] on div "VENCENDO A ANSIEDADE - Um guia para pais e filhos" at bounding box center [459, 695] width 135 height 56
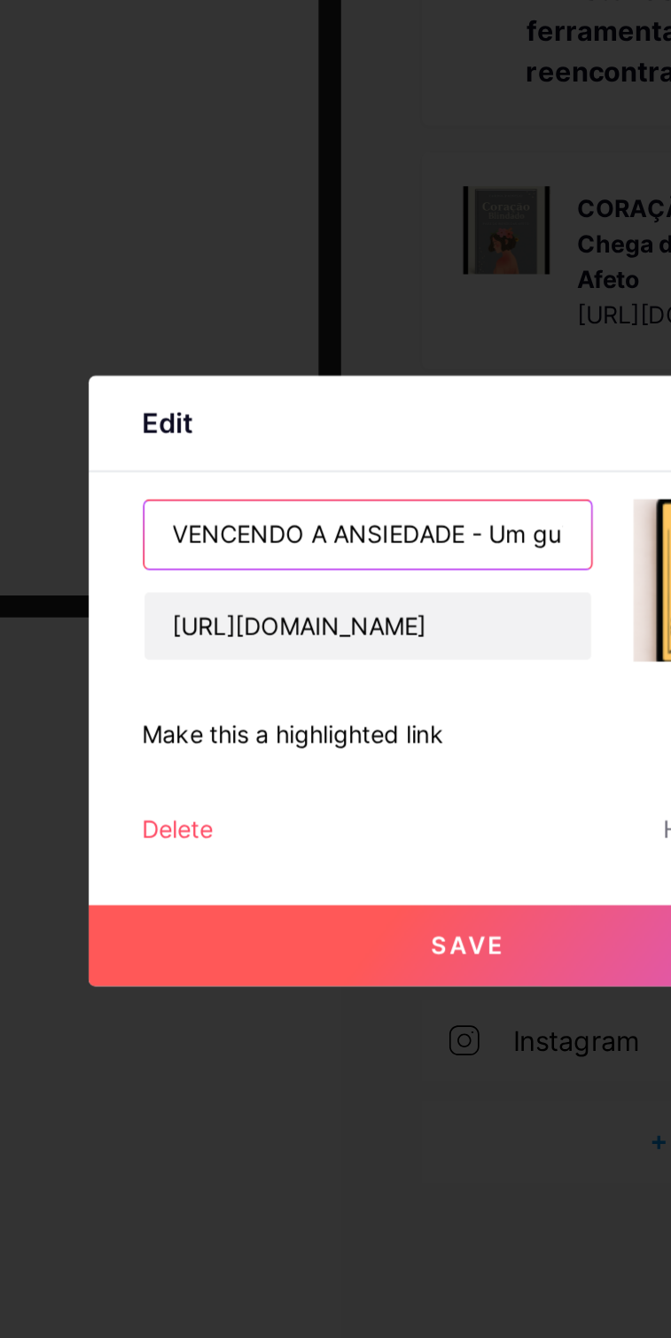
click at [338, 604] on input "VENCENDO A ANSIEDADE - Um guia para pais e filhos" at bounding box center [283, 592] width 234 height 35
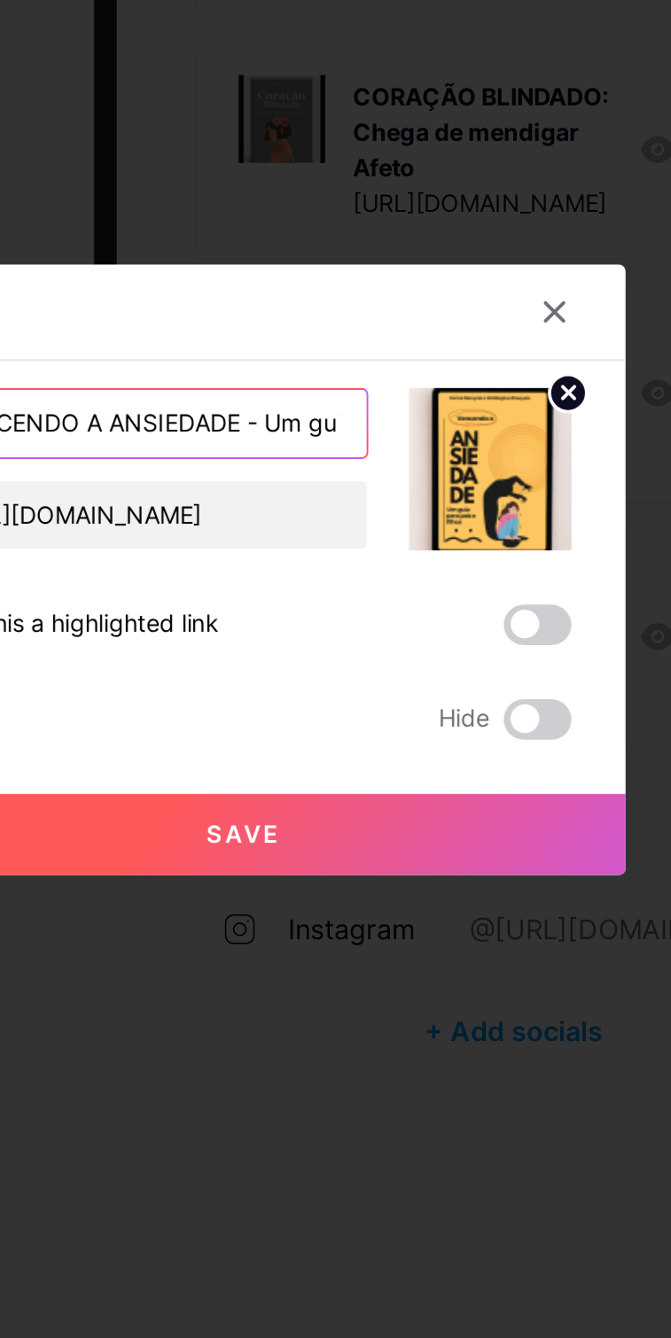
scroll to position [0, 113]
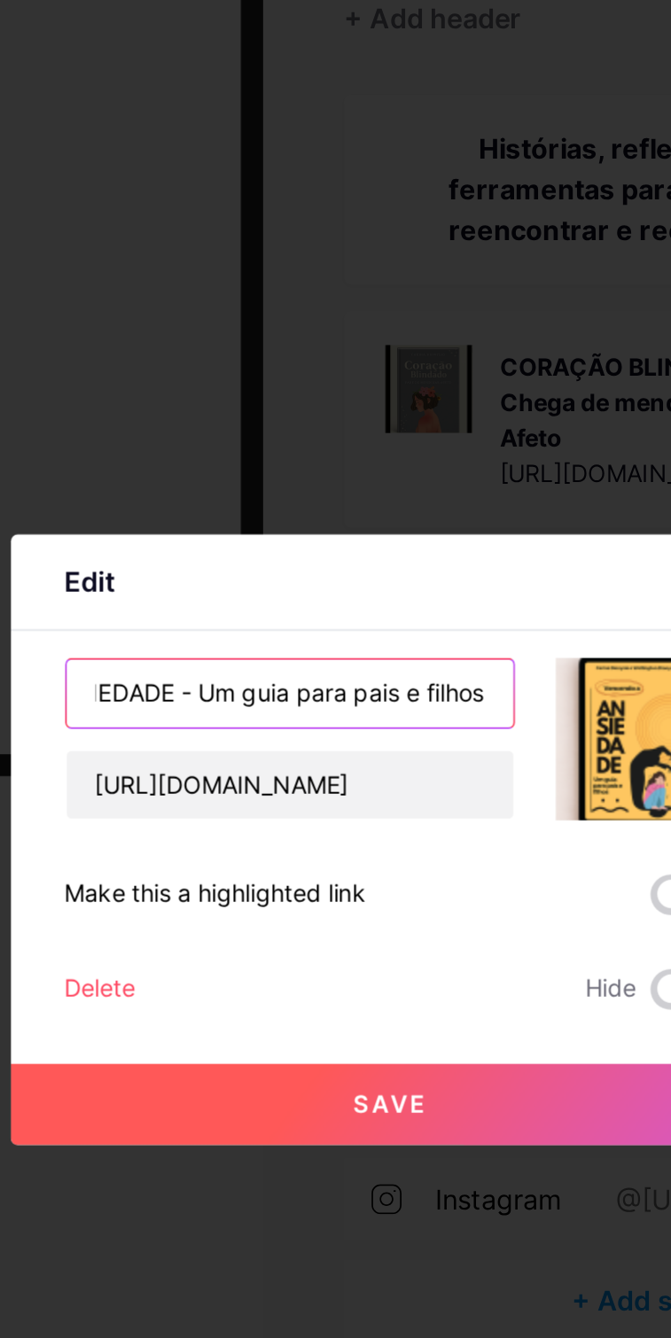
click at [231, 610] on input "VENCENDO A ANSIEDADE - Um guia para pais e filhos" at bounding box center [283, 592] width 234 height 35
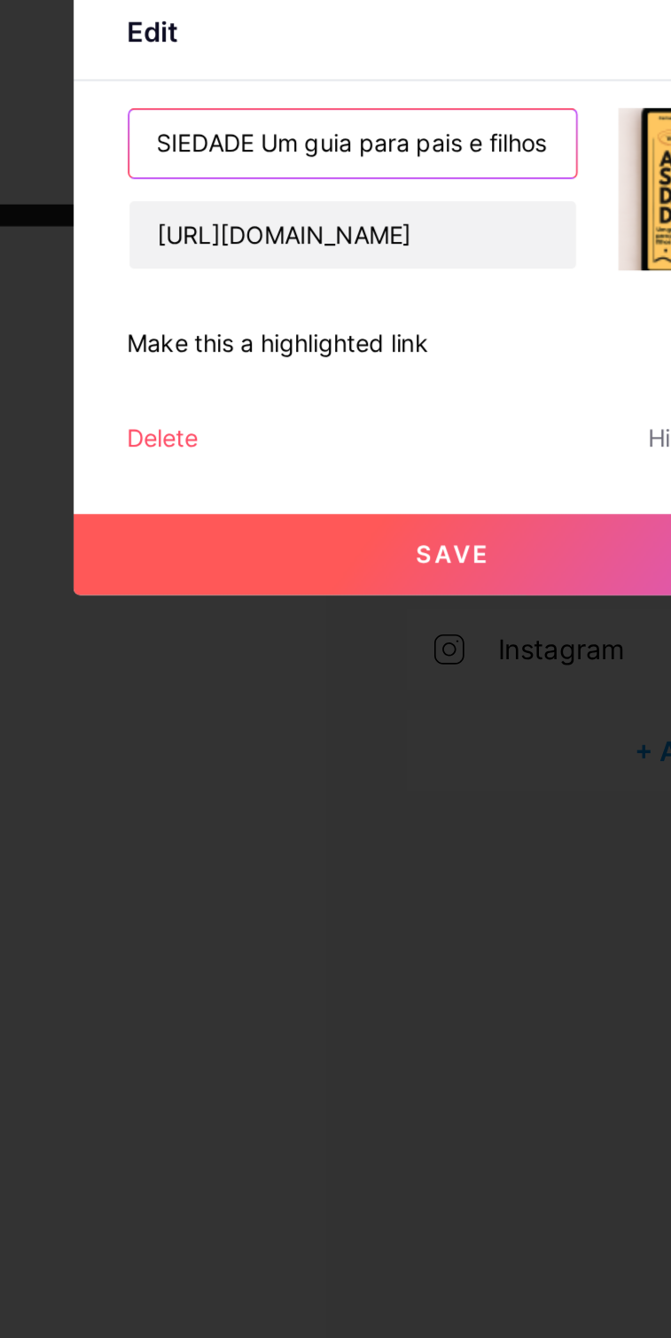
scroll to position [0, 104]
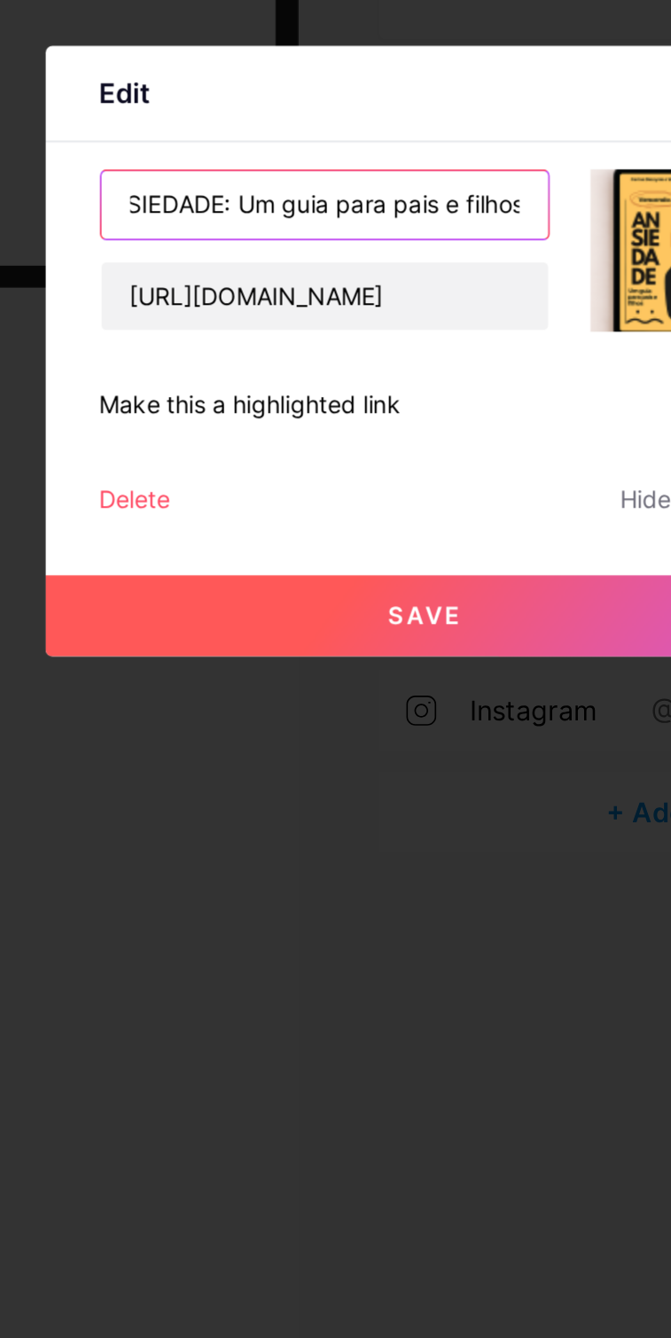
type input "VENCENDO A ANSIEDADE: Um guia para pais e filhos"
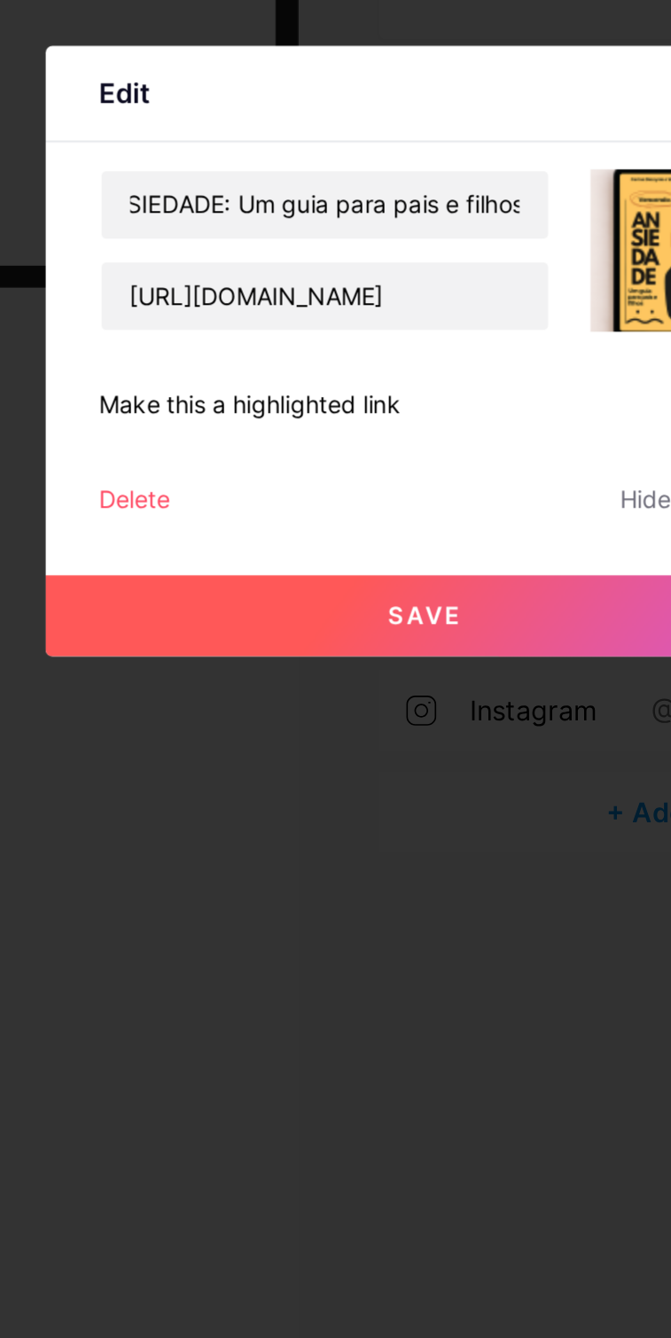
click at [353, 815] on span "Save" at bounding box center [335, 807] width 40 height 15
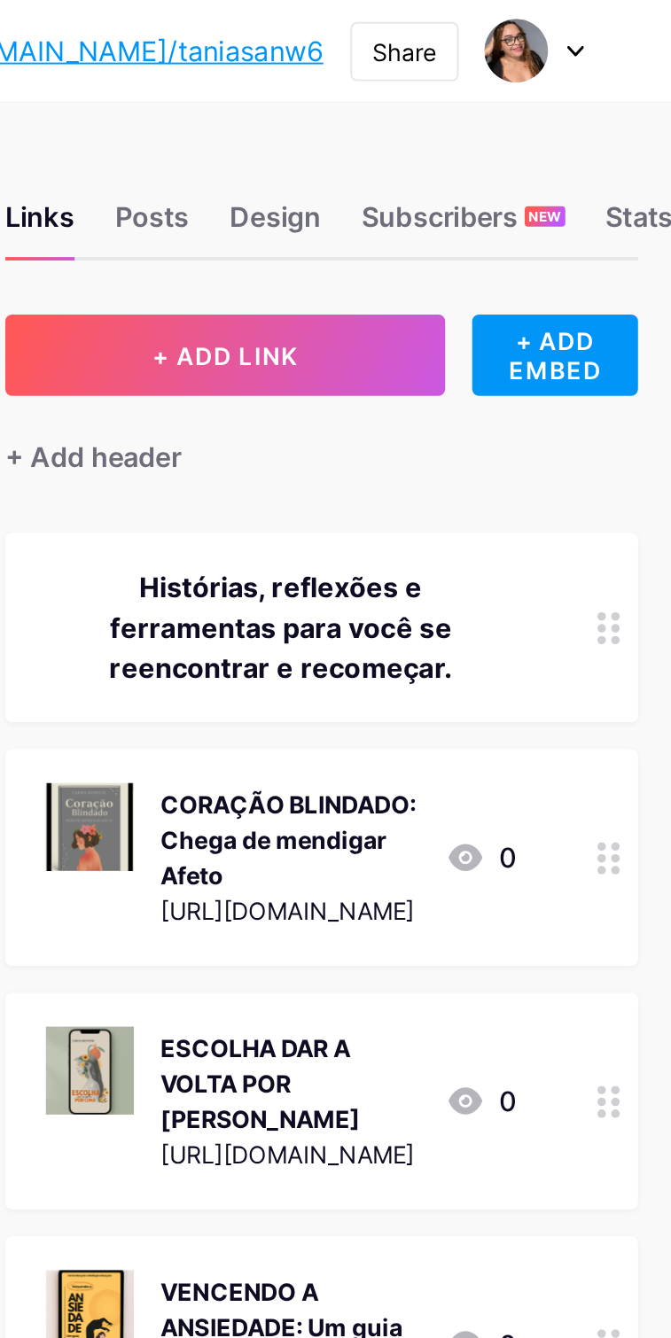
click at [571, 108] on div "Subscribers NEW" at bounding box center [551, 119] width 106 height 32
click at [546, 110] on div "Subscribers NEW" at bounding box center [551, 119] width 106 height 32
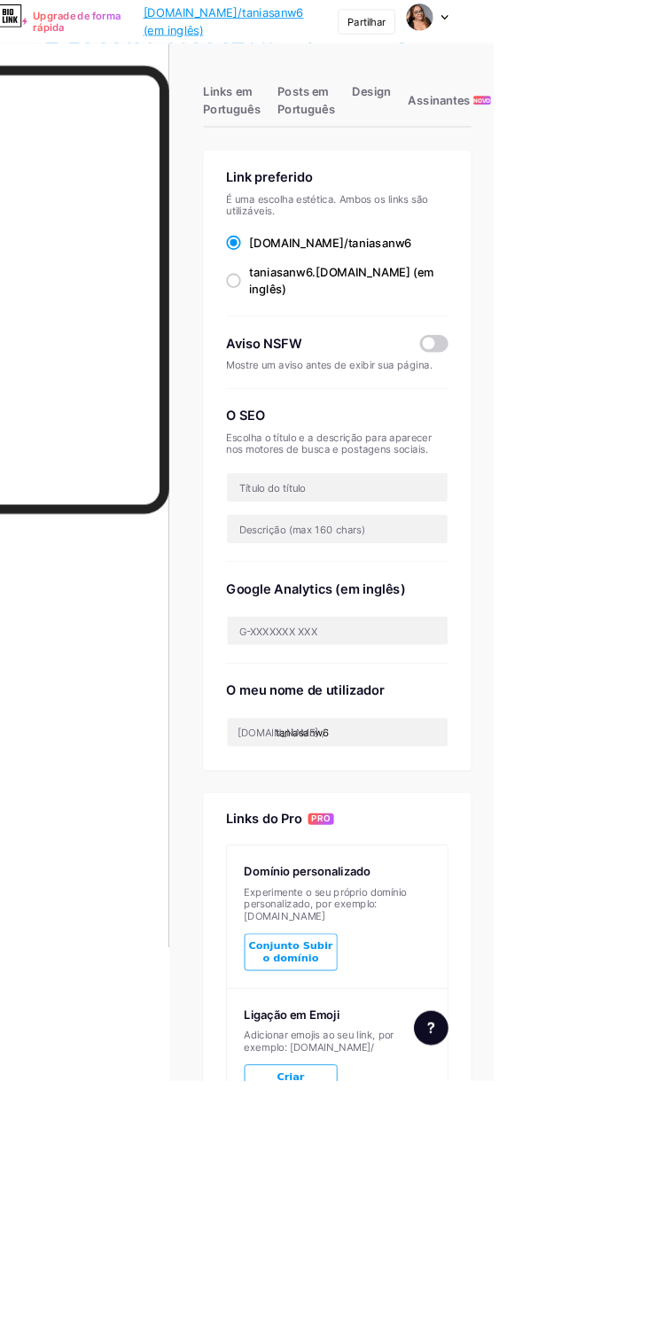
click at [614, 25] on icon at bounding box center [609, 22] width 9 height 6
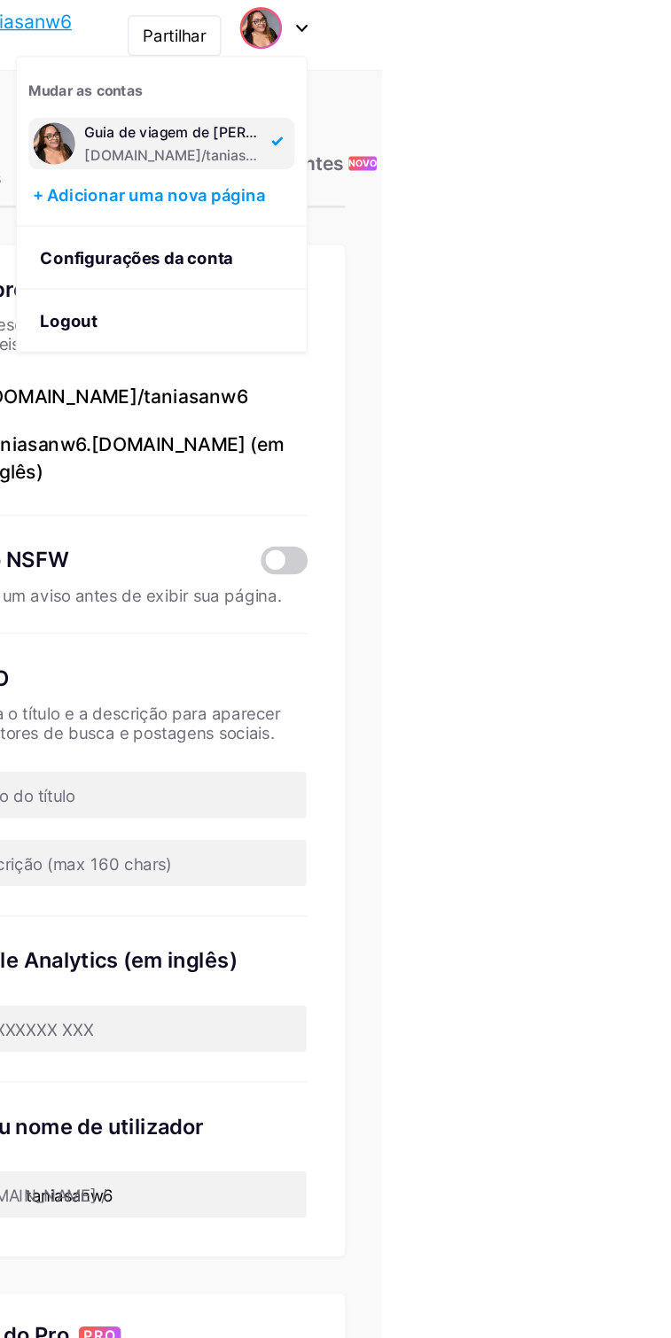
click at [613, 207] on link "Configurações da conta" at bounding box center [503, 196] width 220 height 48
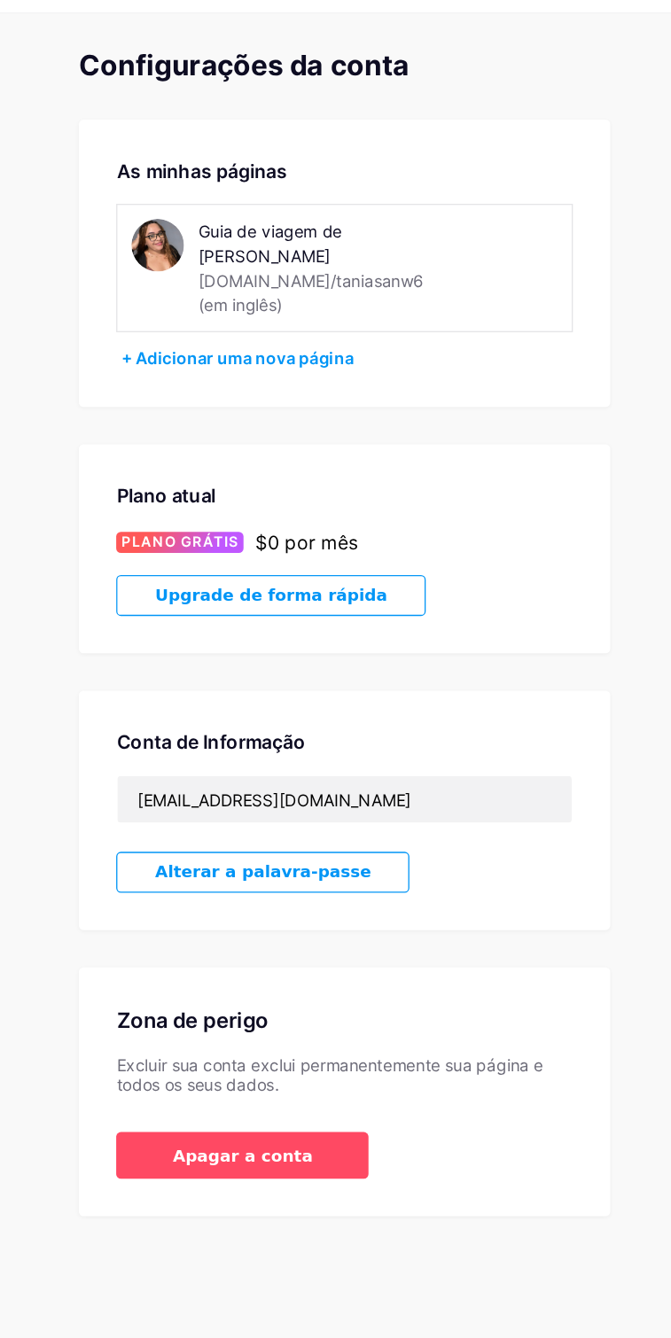
click at [268, 215] on div "Guia de viagem de [PERSON_NAME]" at bounding box center [309, 228] width 171 height 37
click at [249, 209] on div "Guia de viagem de [PERSON_NAME] [DOMAIN_NAME]/taniasanw6 (em inglês)" at bounding box center [335, 246] width 346 height 97
click at [345, 226] on div "Guia de viagem de [PERSON_NAME]" at bounding box center [309, 228] width 171 height 37
click at [285, 232] on div "Guia de viagem de [PERSON_NAME]" at bounding box center [309, 228] width 171 height 37
click at [258, 220] on div "Guia de viagem de [PERSON_NAME]" at bounding box center [309, 228] width 171 height 37
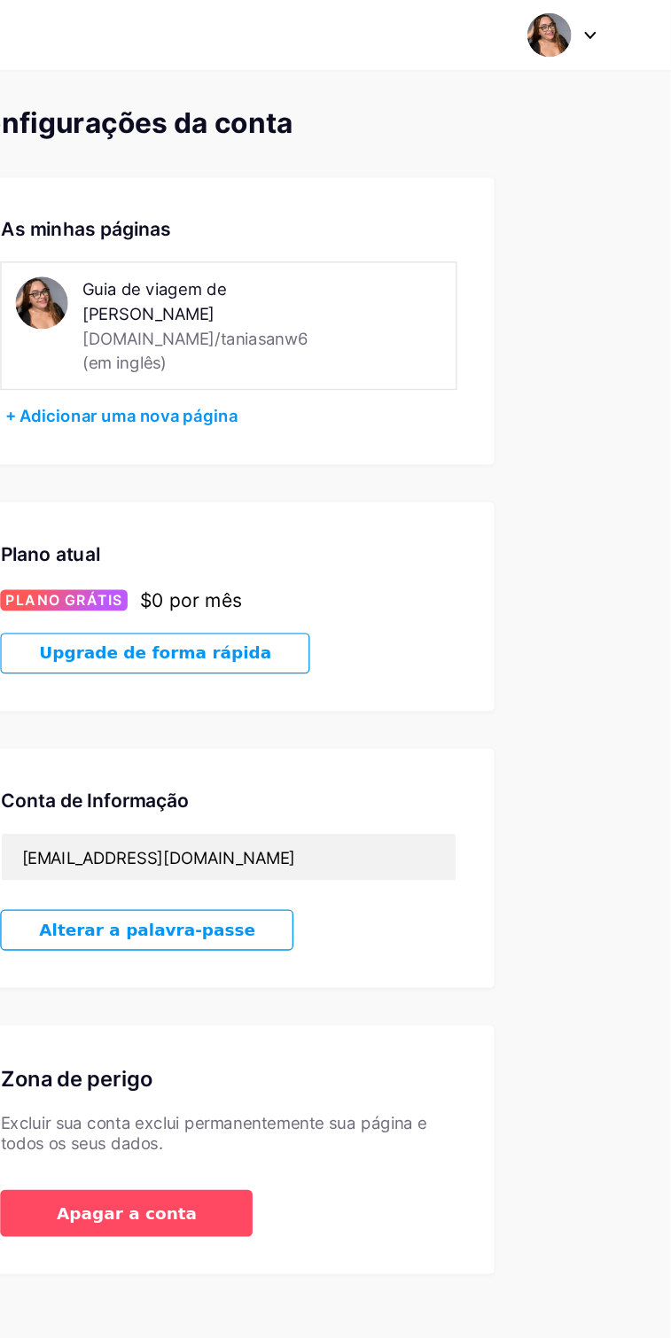
click at [446, 239] on div "Guia de viagem de [PERSON_NAME] [DOMAIN_NAME]/taniasanw6 (em inglês)" at bounding box center [335, 246] width 346 height 97
click at [614, 30] on icon at bounding box center [609, 27] width 9 height 6
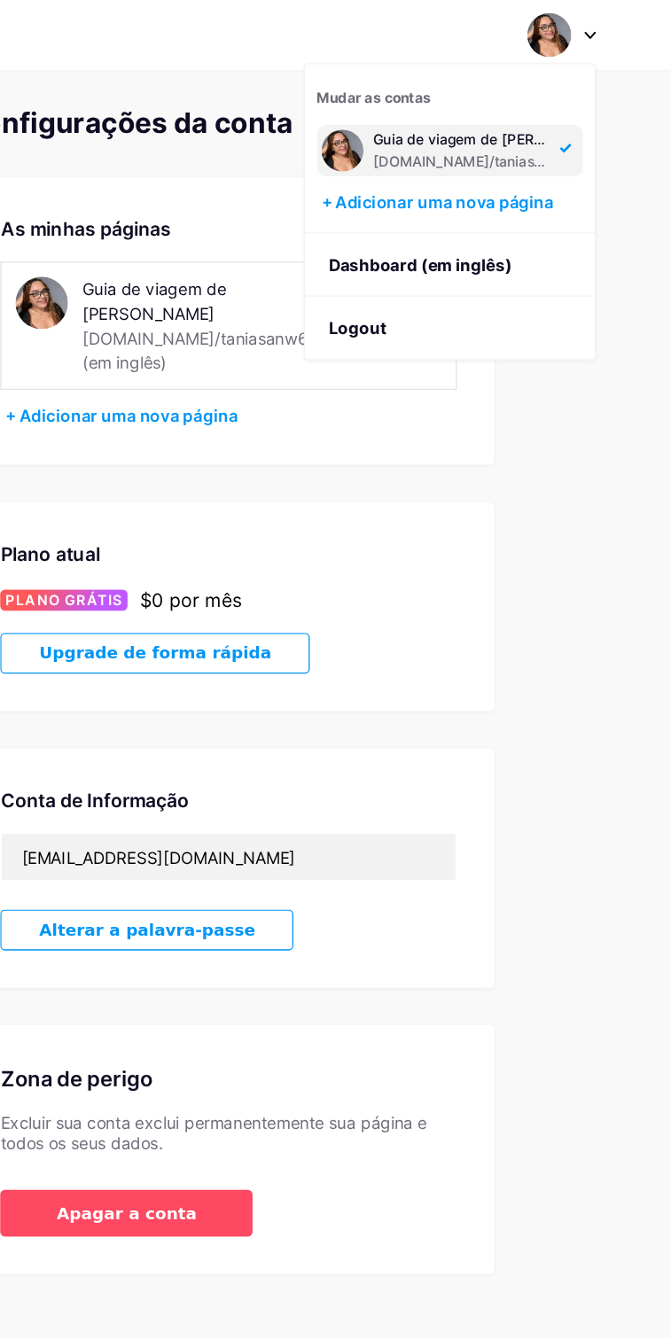
click at [459, 199] on link "Dashboard (em inglês)" at bounding box center [503, 201] width 220 height 48
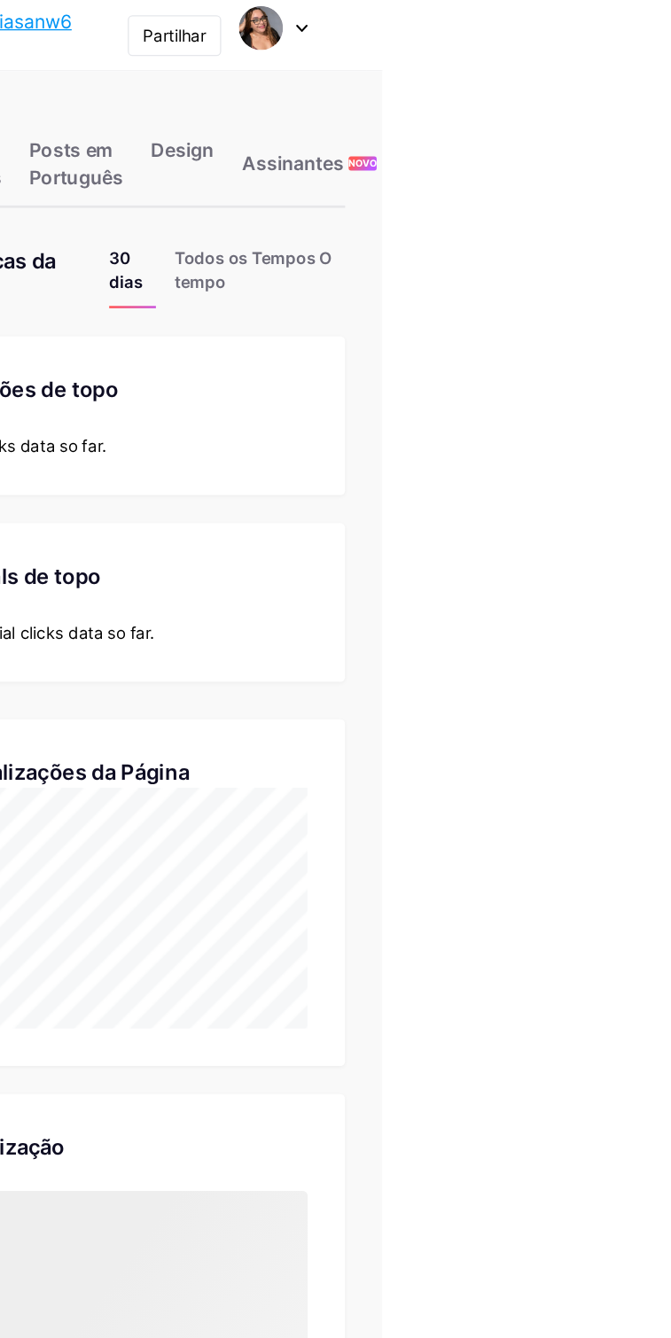
scroll to position [1337, 670]
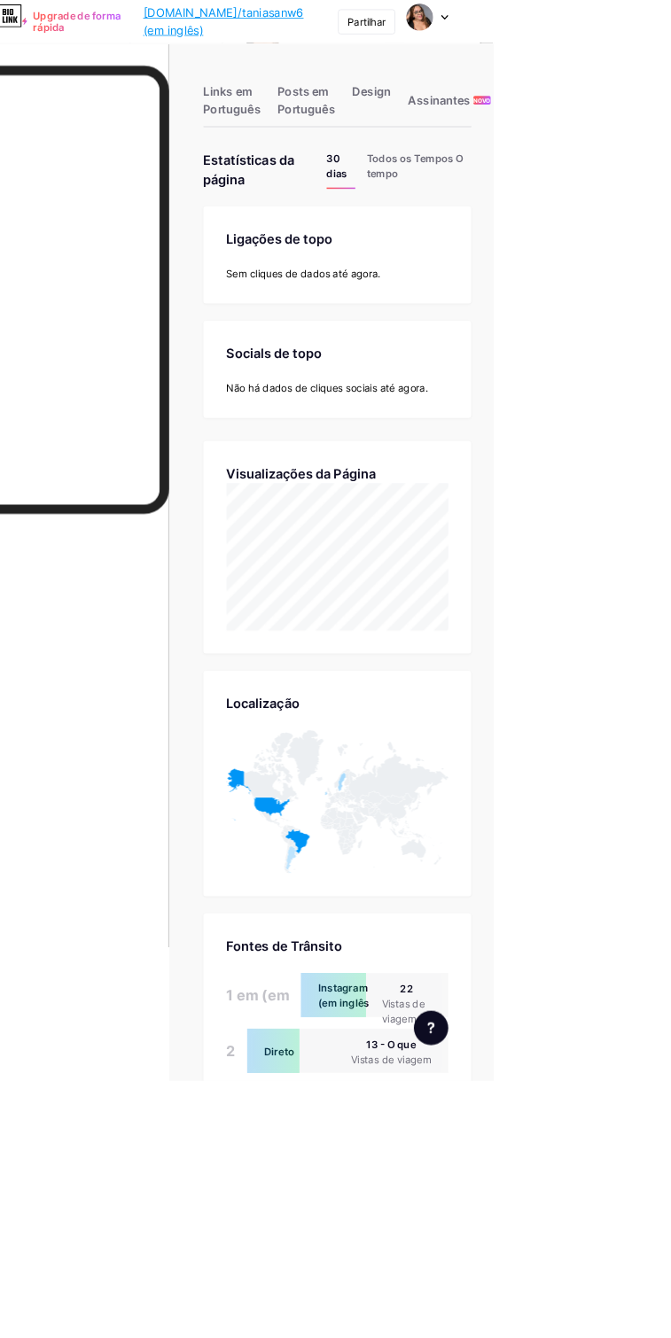
click at [369, 121] on div "Links em Português" at bounding box center [346, 129] width 71 height 53
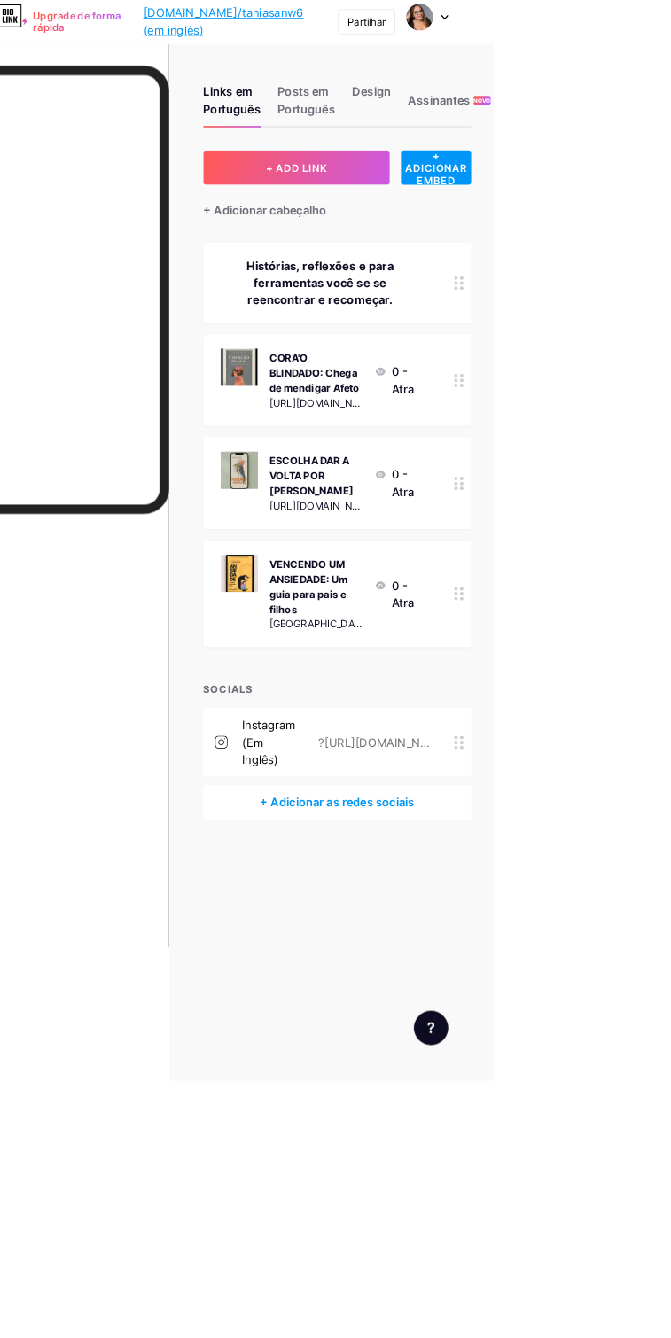
click at [642, 229] on div "+ ADICIONAR EMBED" at bounding box center [598, 207] width 87 height 43
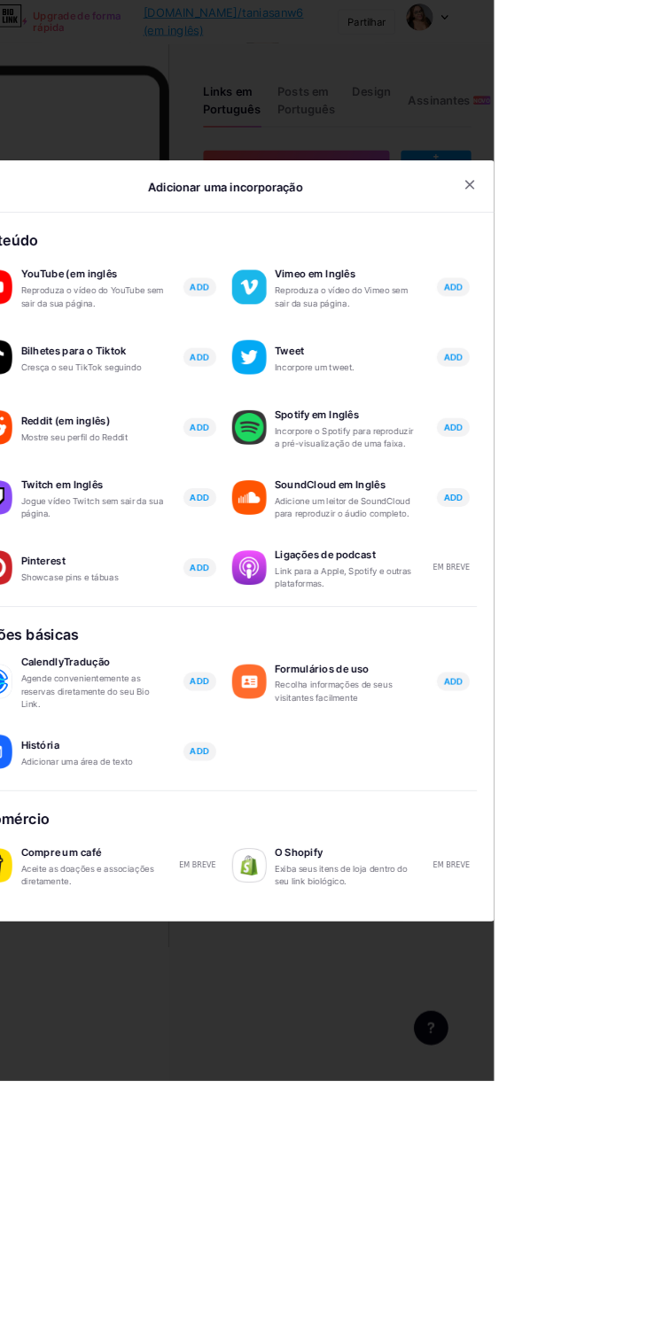
click at [646, 233] on icon at bounding box center [641, 228] width 10 height 10
